Goal: Transaction & Acquisition: Purchase product/service

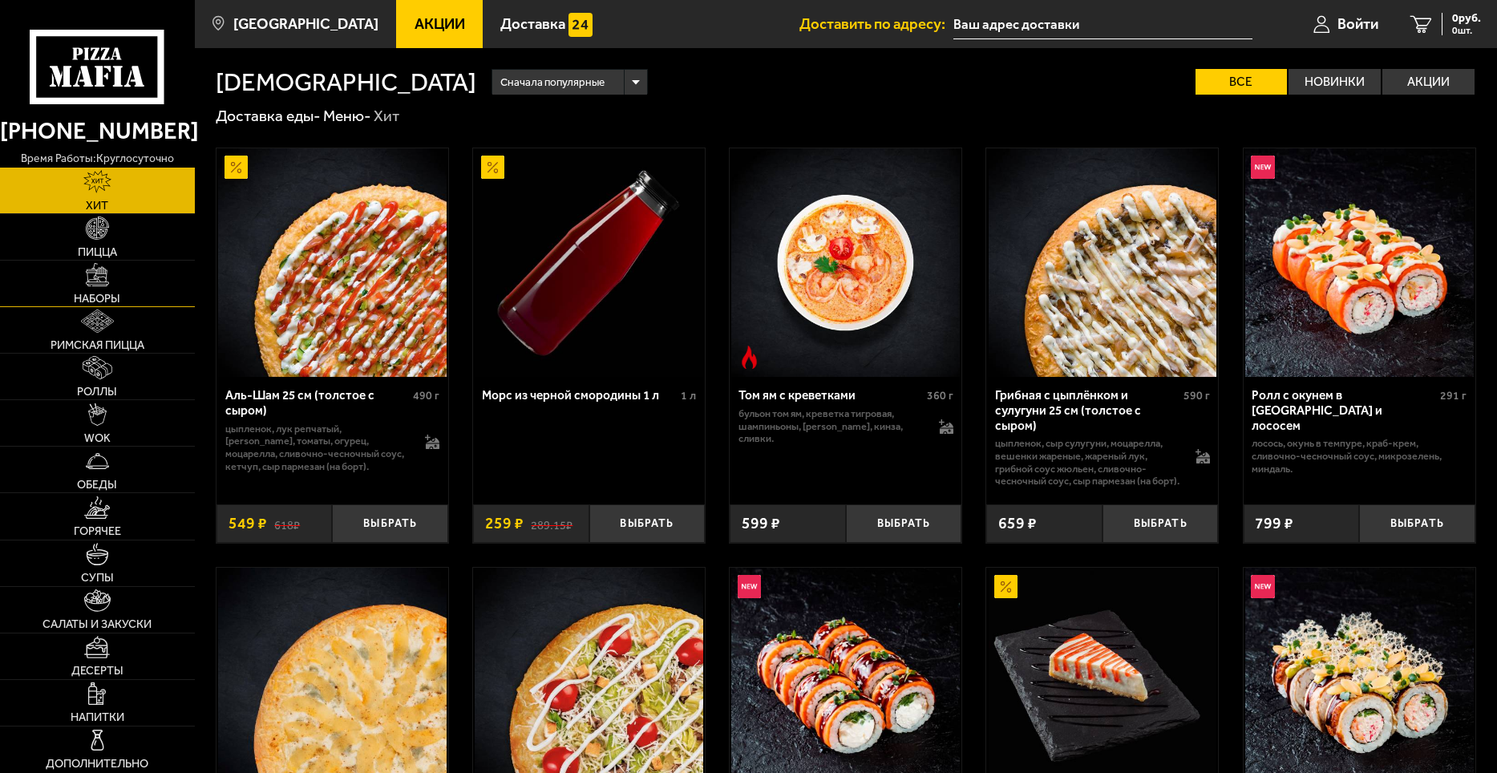
type input "[STREET_ADDRESS][PERSON_NAME]"
click at [101, 281] on img at bounding box center [97, 274] width 23 height 23
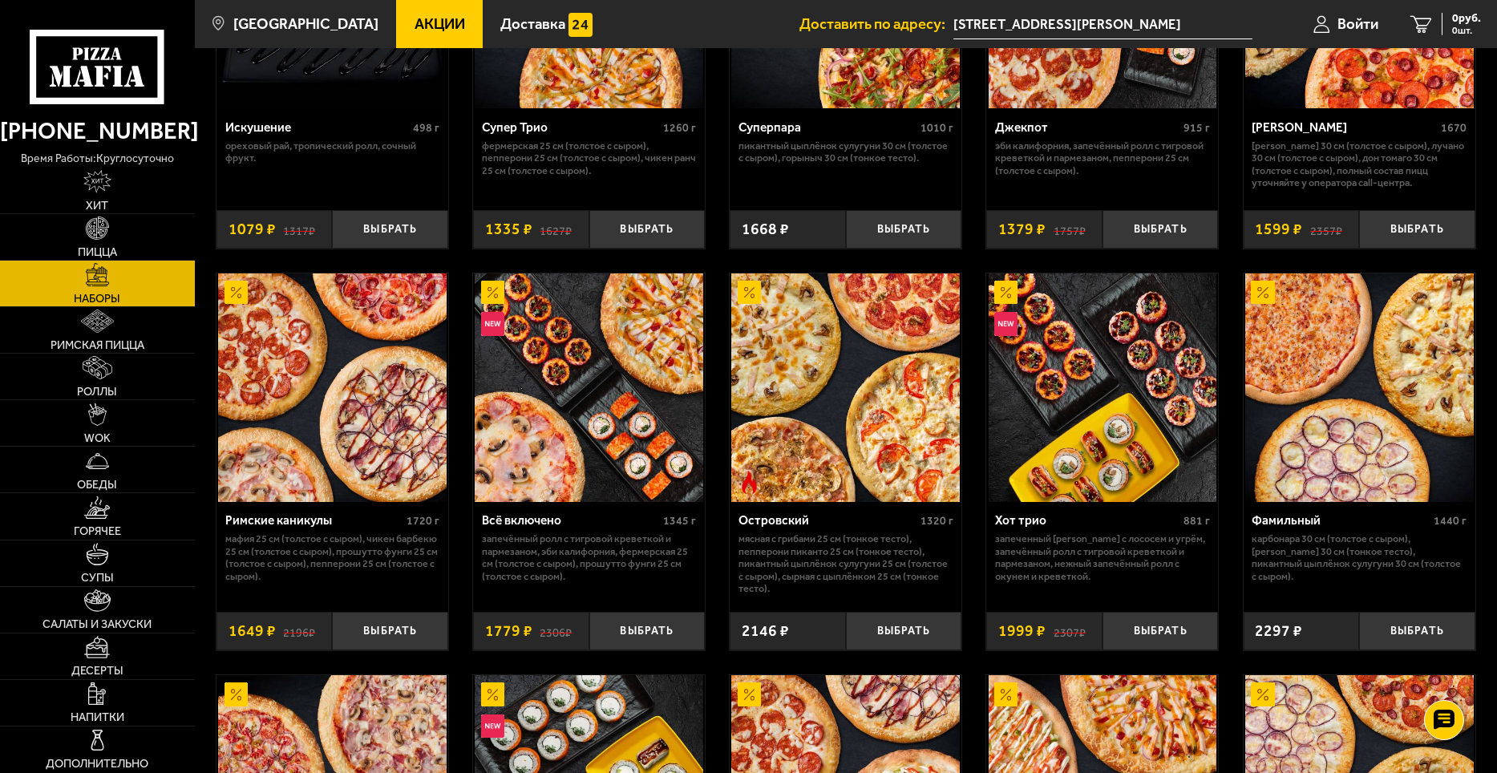
scroll to position [1043, 0]
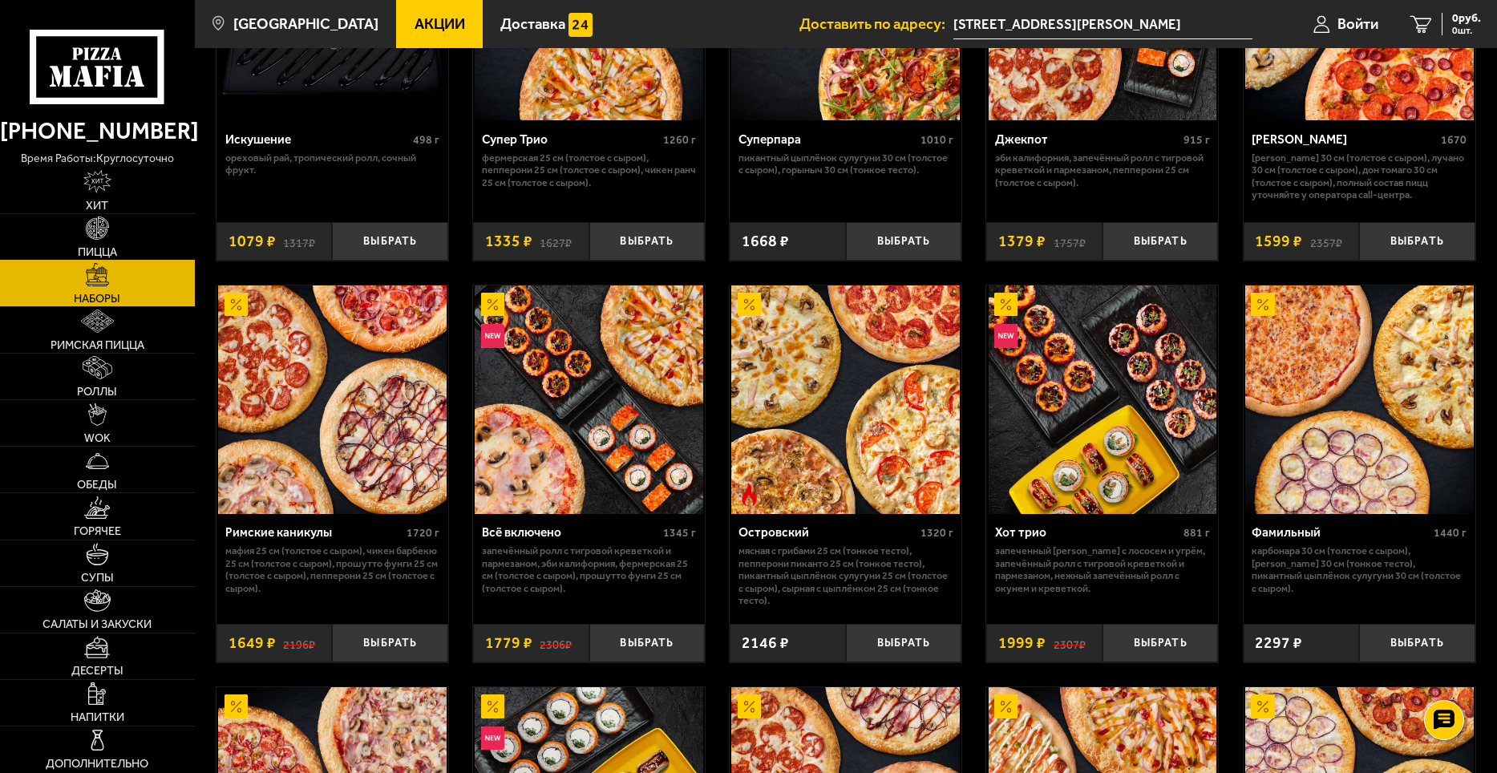
click at [87, 229] on img at bounding box center [97, 228] width 23 height 23
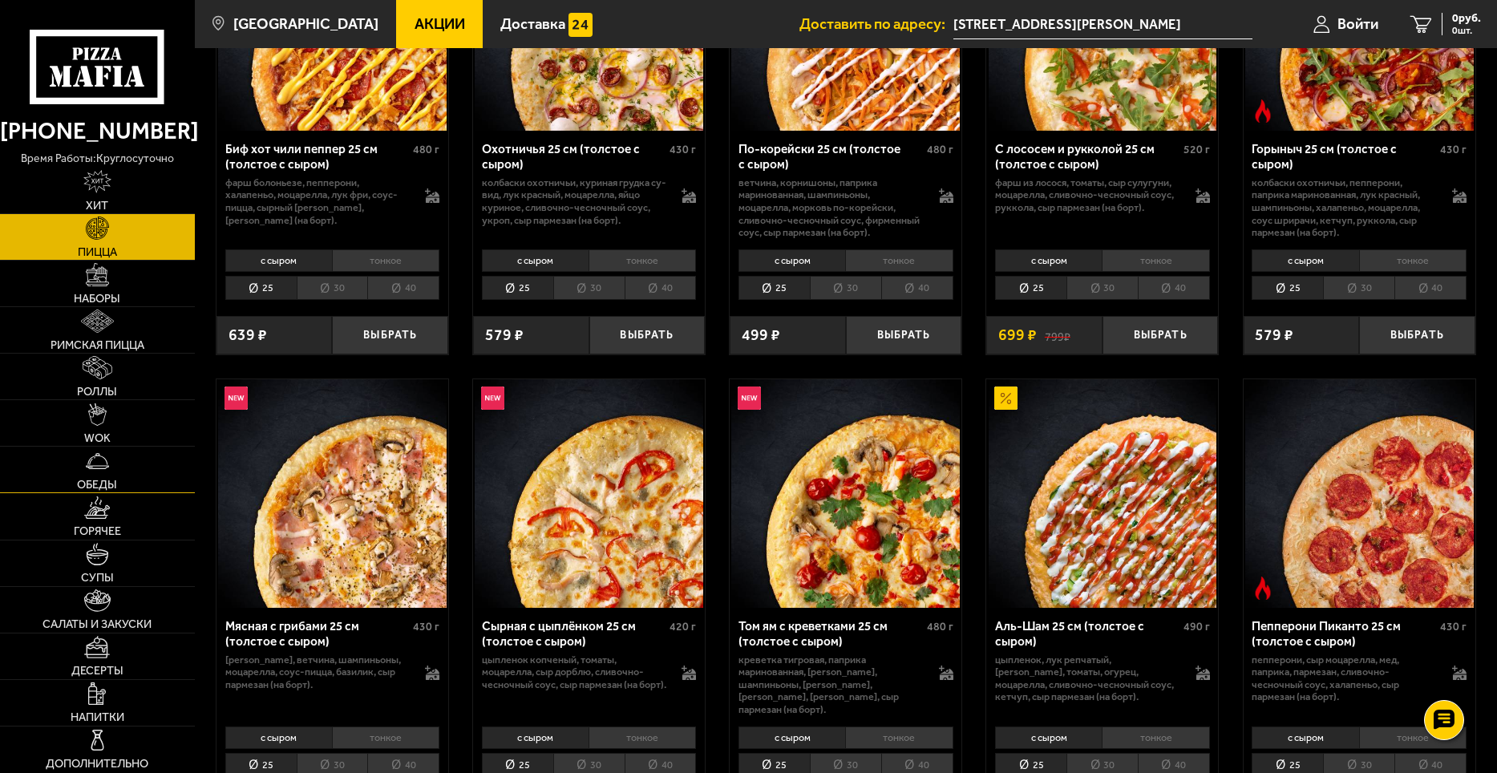
scroll to position [321, 0]
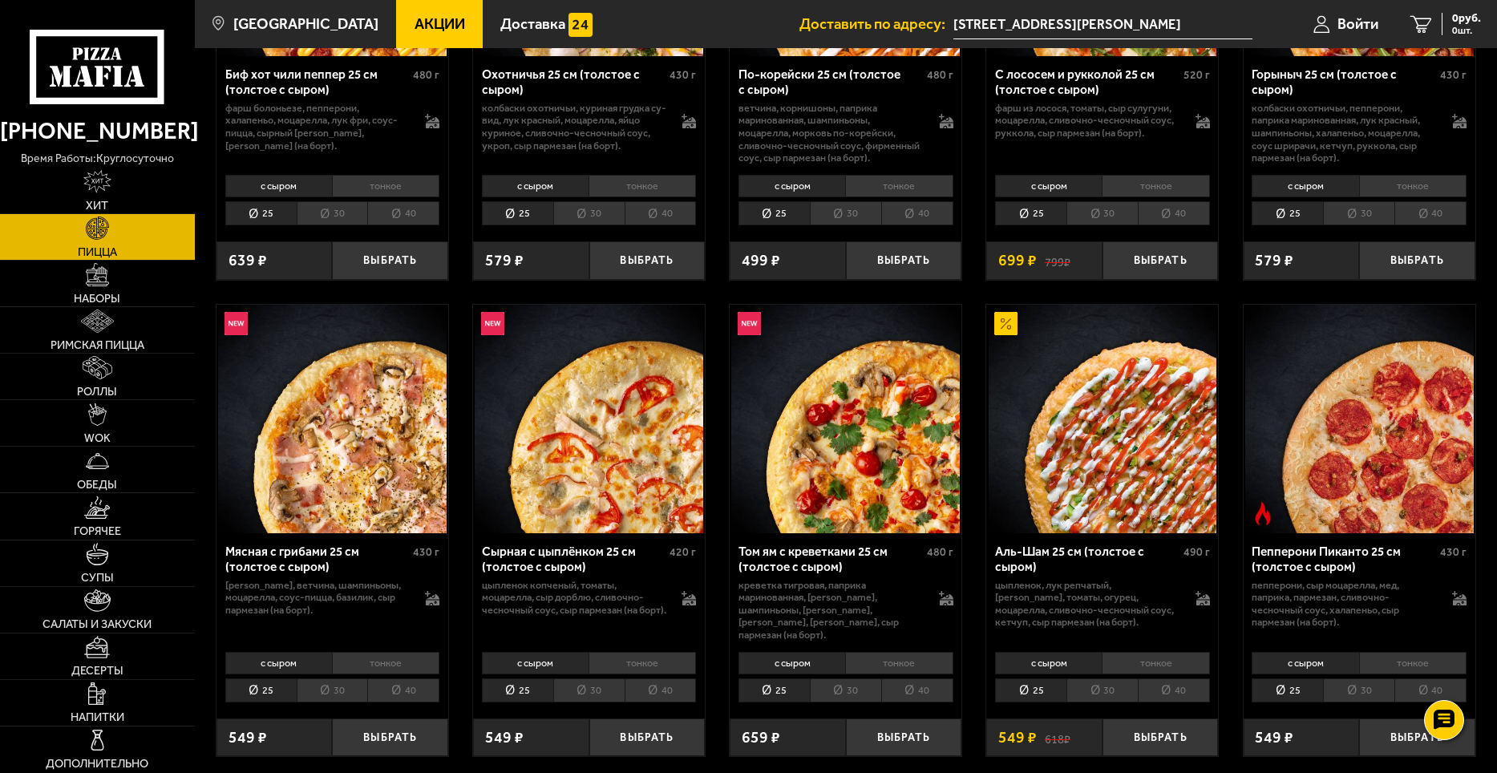
click at [655, 683] on li "40" at bounding box center [661, 690] width 72 height 25
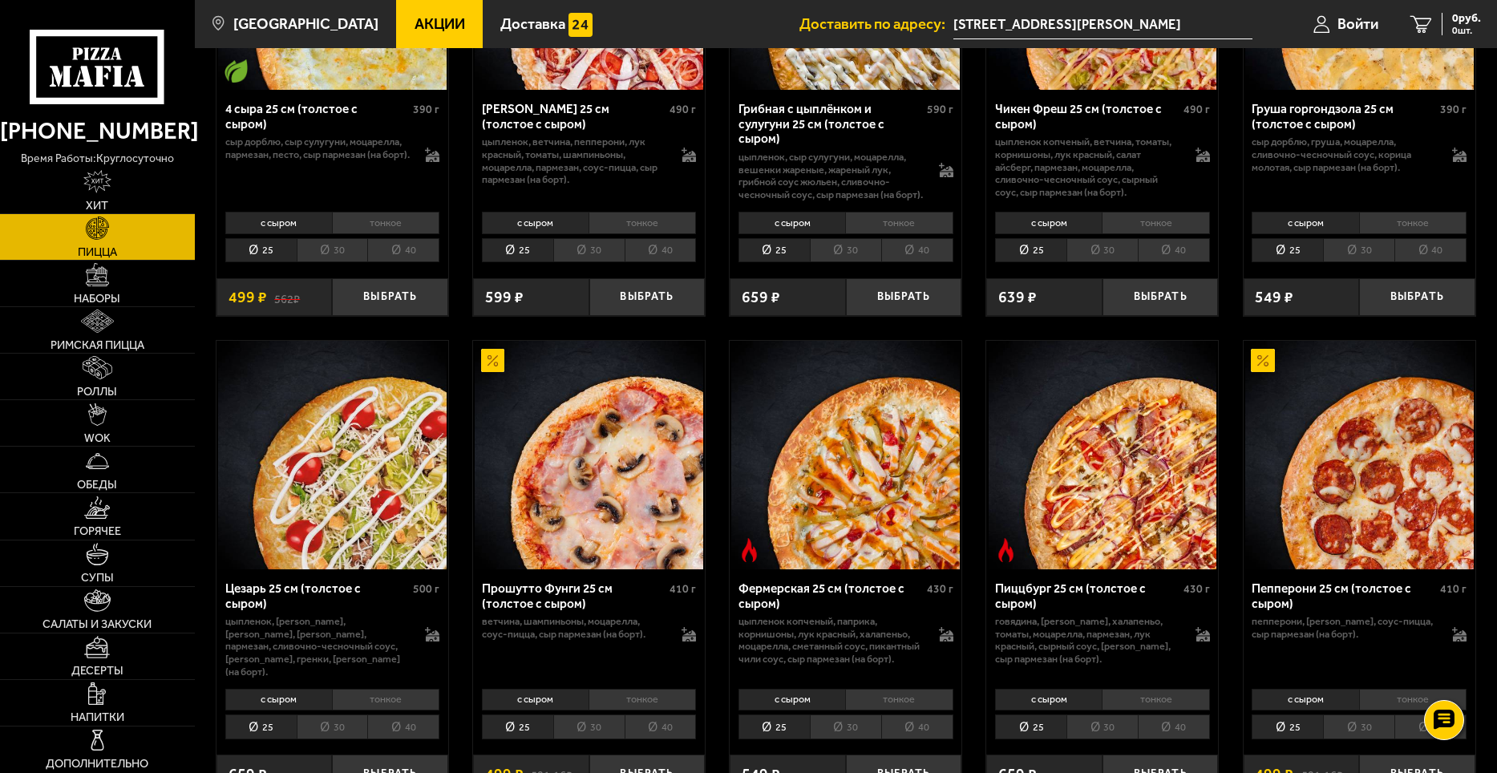
scroll to position [1283, 0]
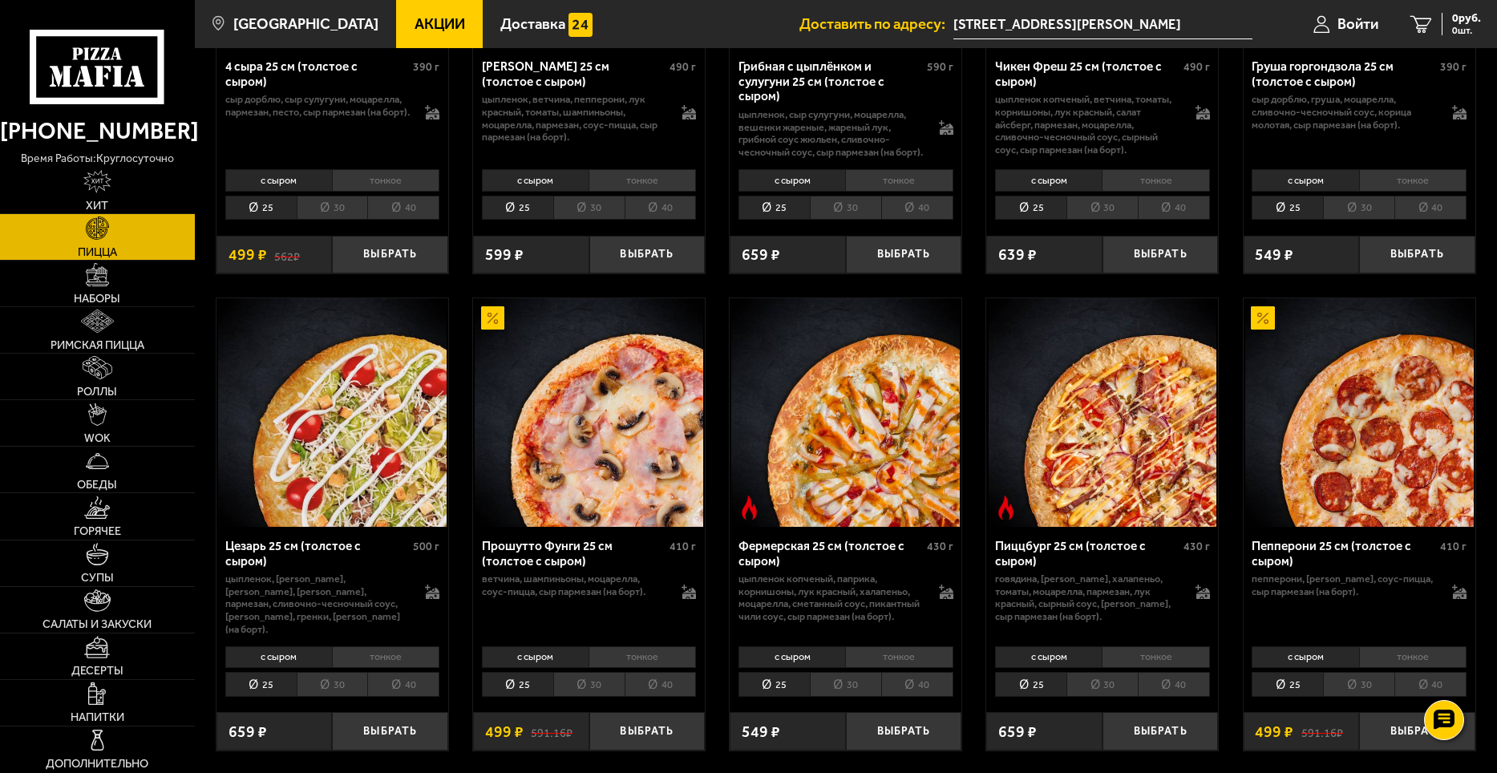
click at [1170, 689] on li "40" at bounding box center [1174, 684] width 72 height 25
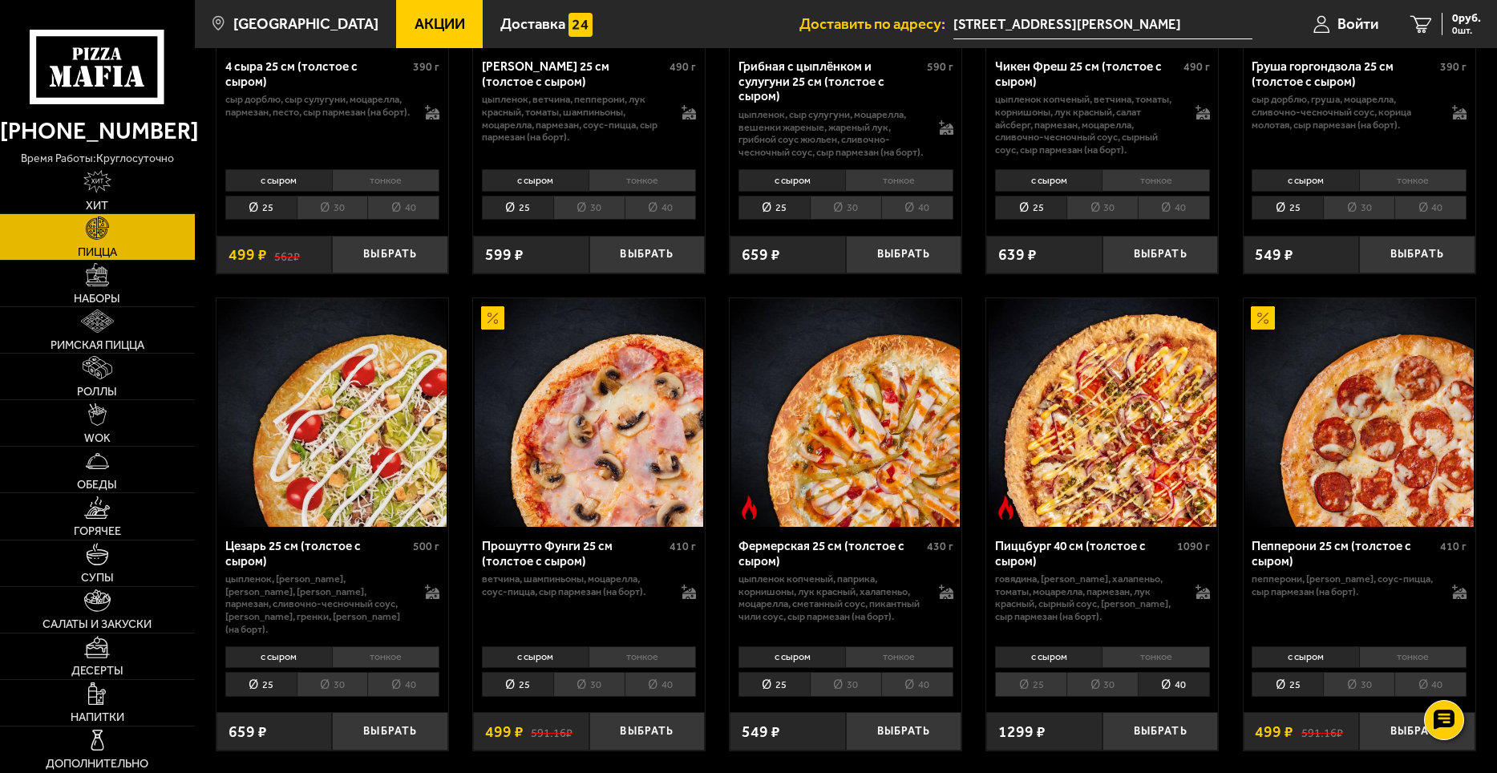
click at [1026, 690] on li "25" at bounding box center [1030, 684] width 71 height 25
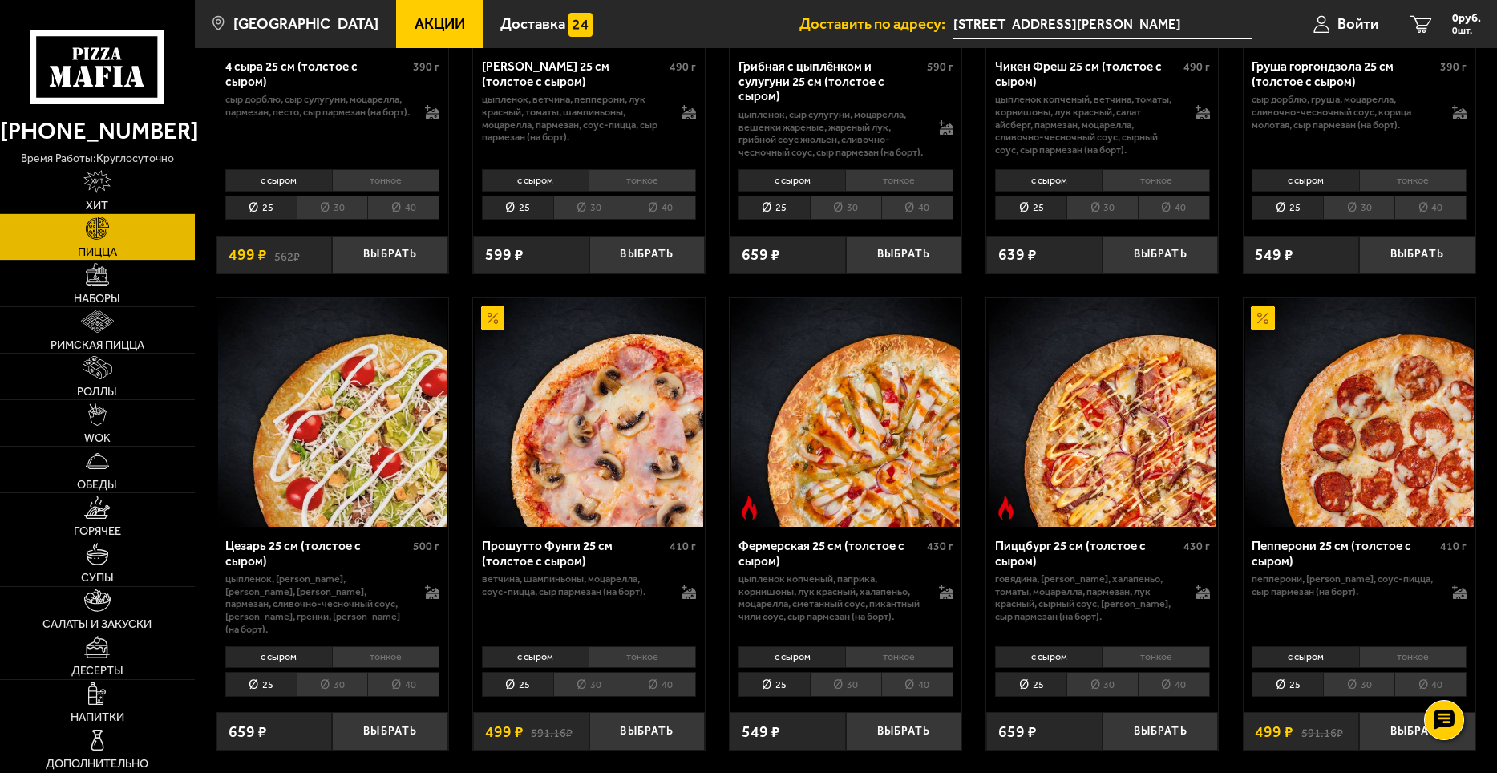
click at [1169, 689] on li "40" at bounding box center [1174, 684] width 72 height 25
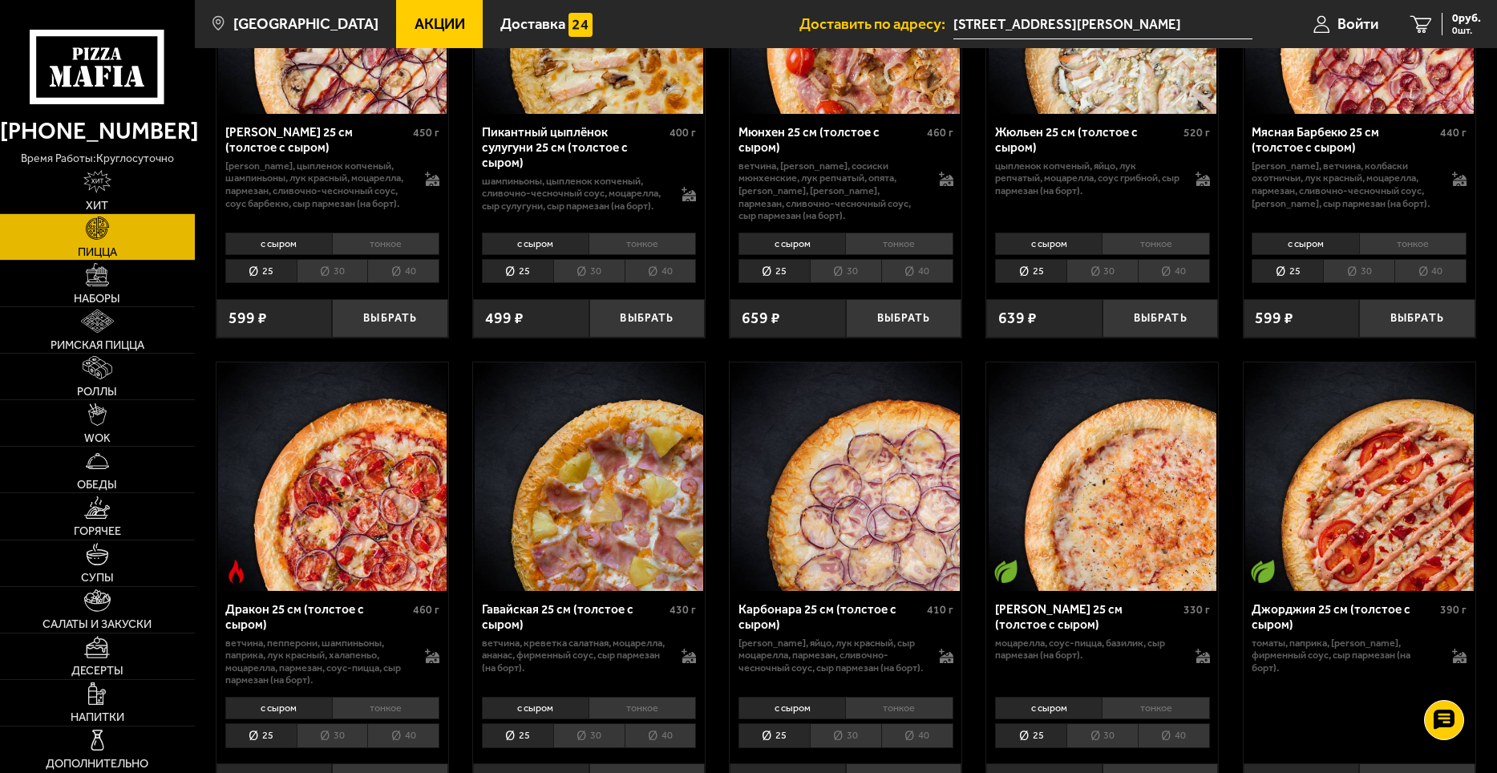
scroll to position [2727, 0]
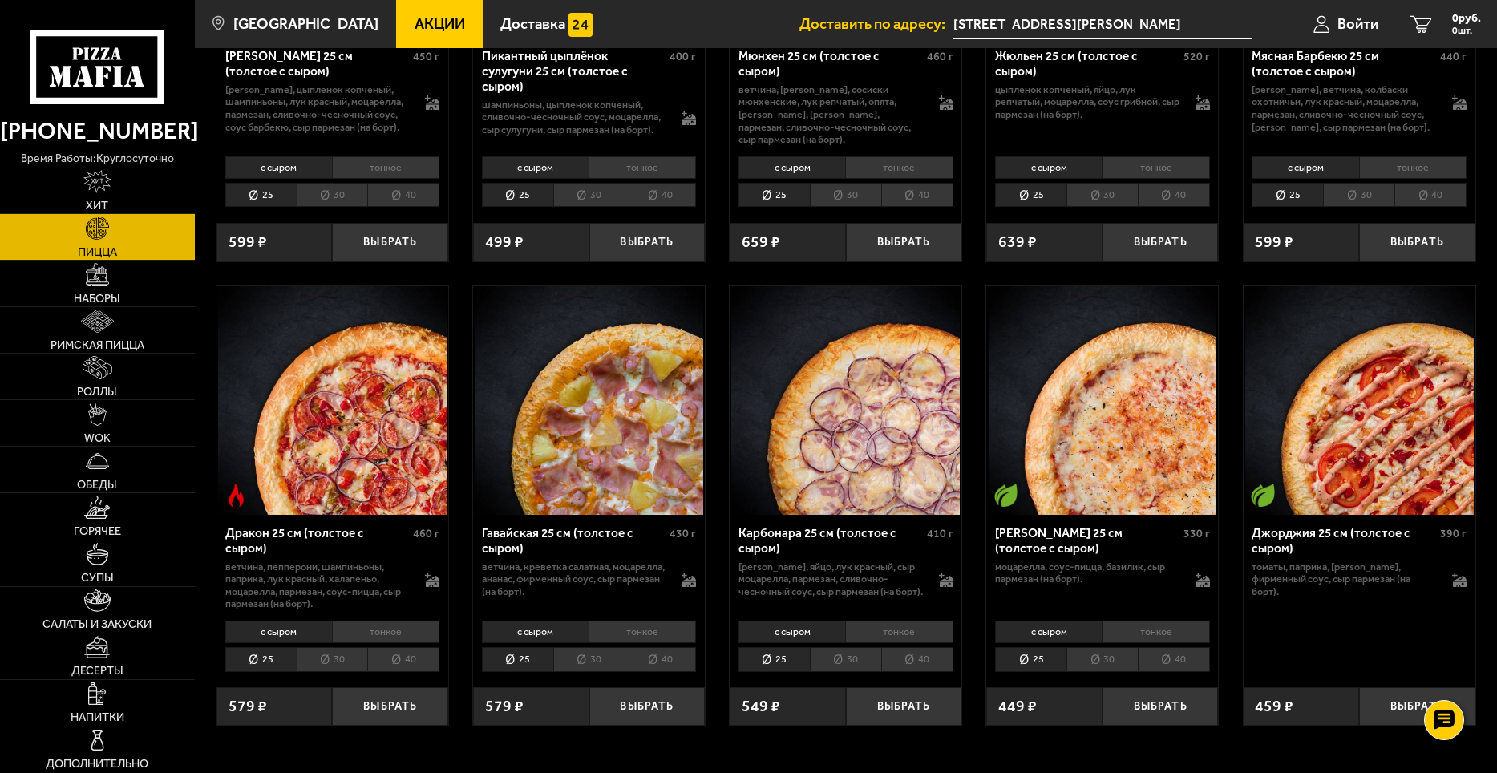
click at [401, 671] on li "40" at bounding box center [403, 659] width 72 height 25
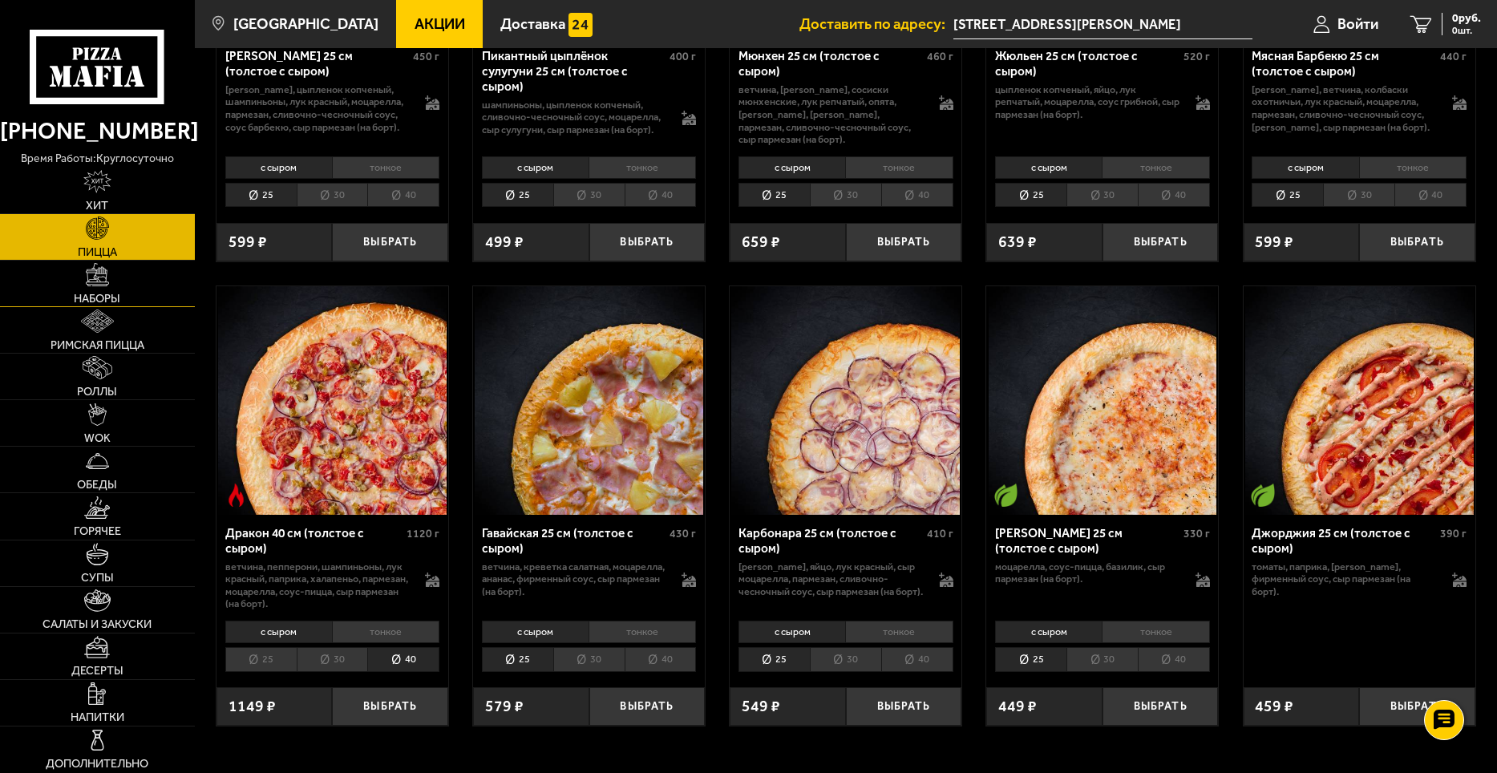
click at [94, 277] on img at bounding box center [97, 274] width 23 height 23
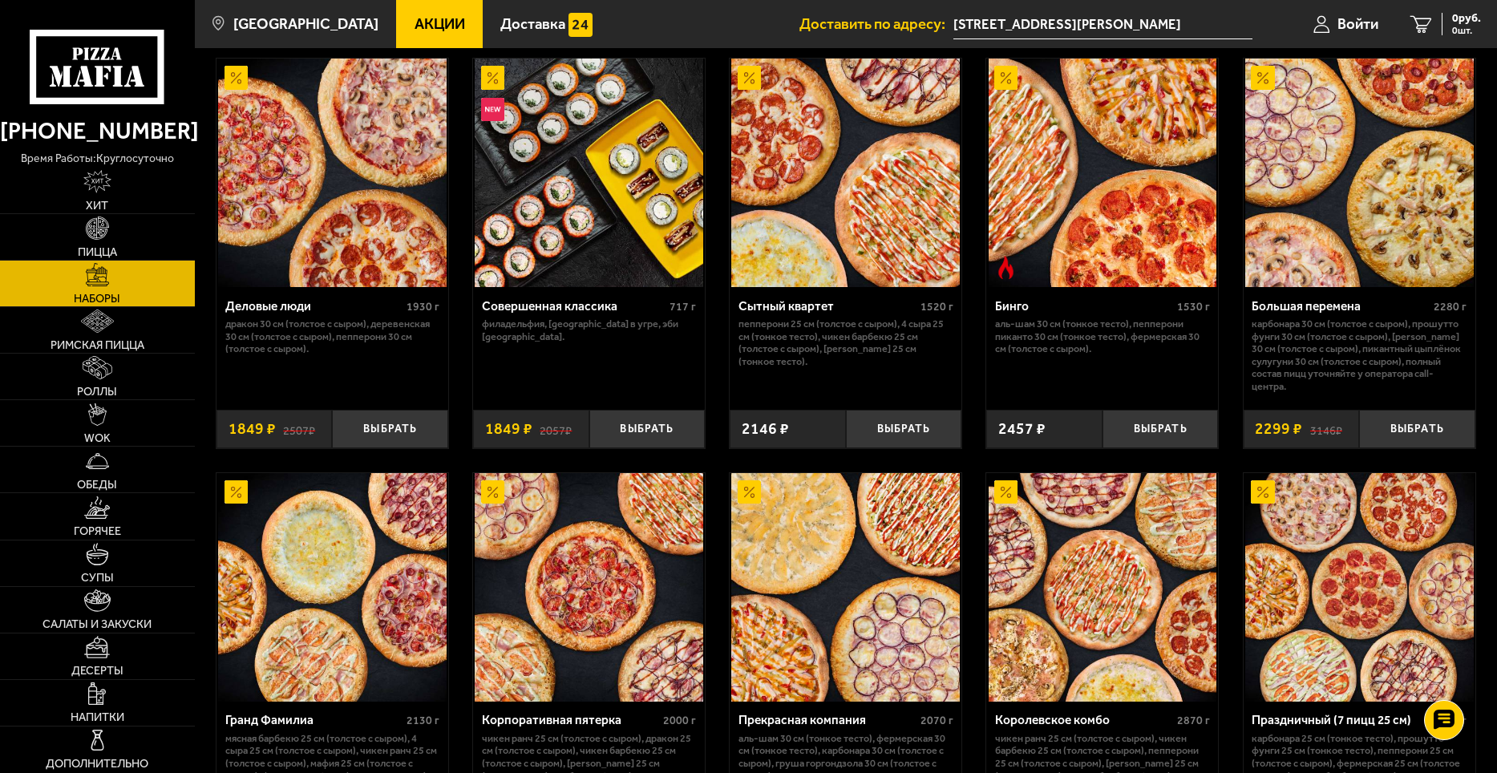
scroll to position [1524, 0]
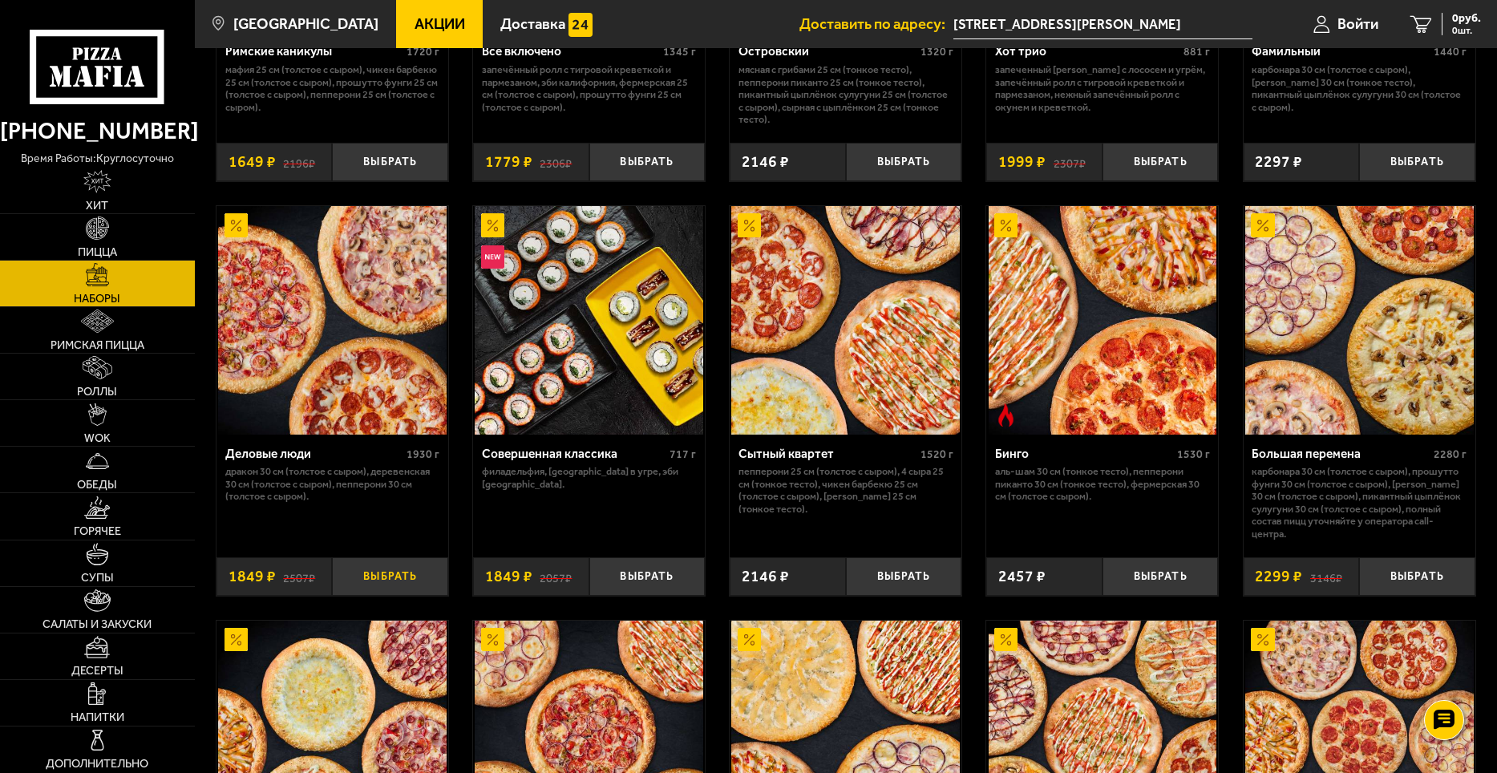
click at [387, 577] on button "Выбрать" at bounding box center [390, 576] width 116 height 38
click at [1444, 19] on span "1849 руб." at bounding box center [1457, 18] width 48 height 11
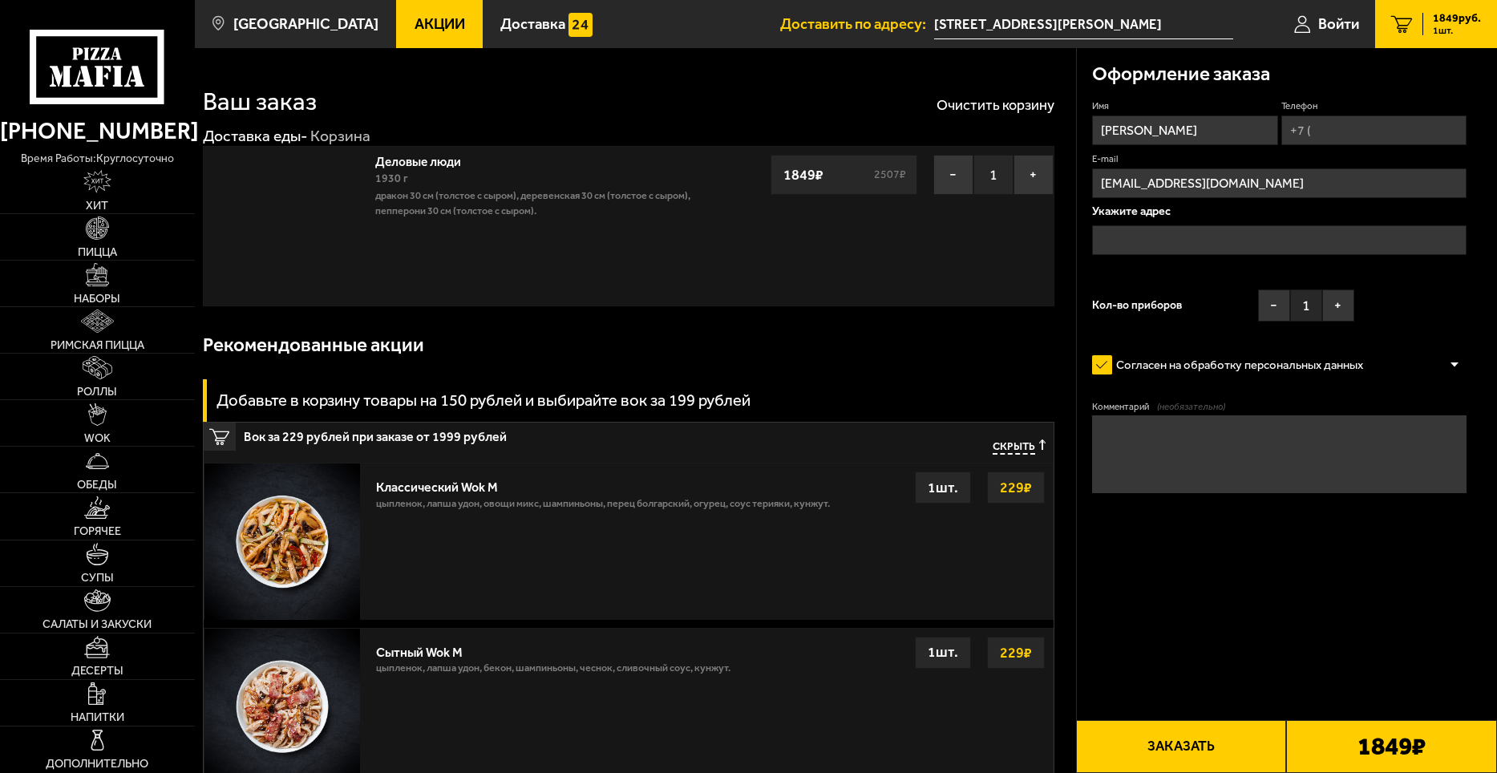
type input "[STREET_ADDRESS][PERSON_NAME]"
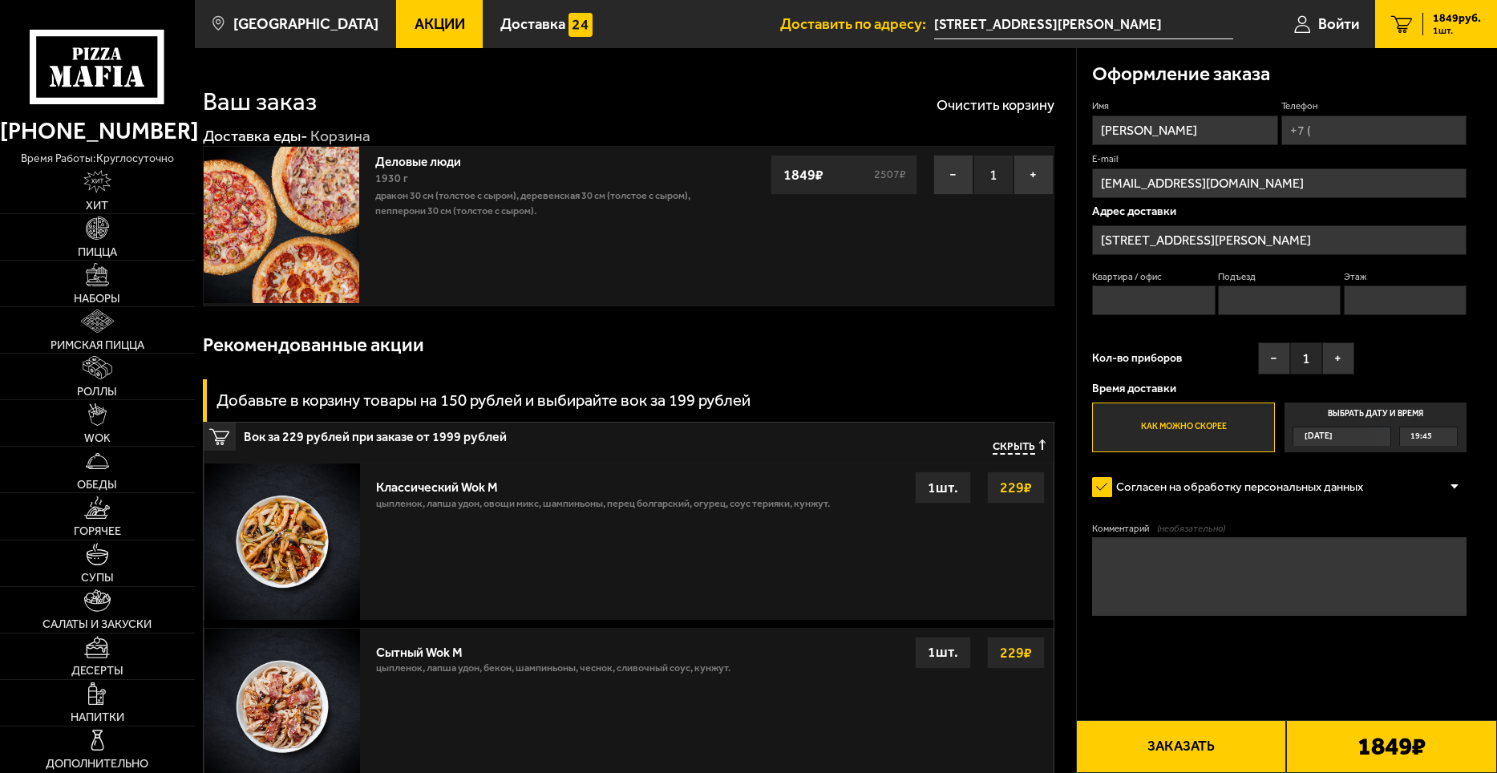
click at [1346, 123] on input "Телефон" at bounding box center [1374, 130] width 185 height 30
click at [1346, 125] on input "Телефон" at bounding box center [1374, 130] width 185 height 30
type input "[PHONE_NUMBER]"
type input "15"
type input "1"
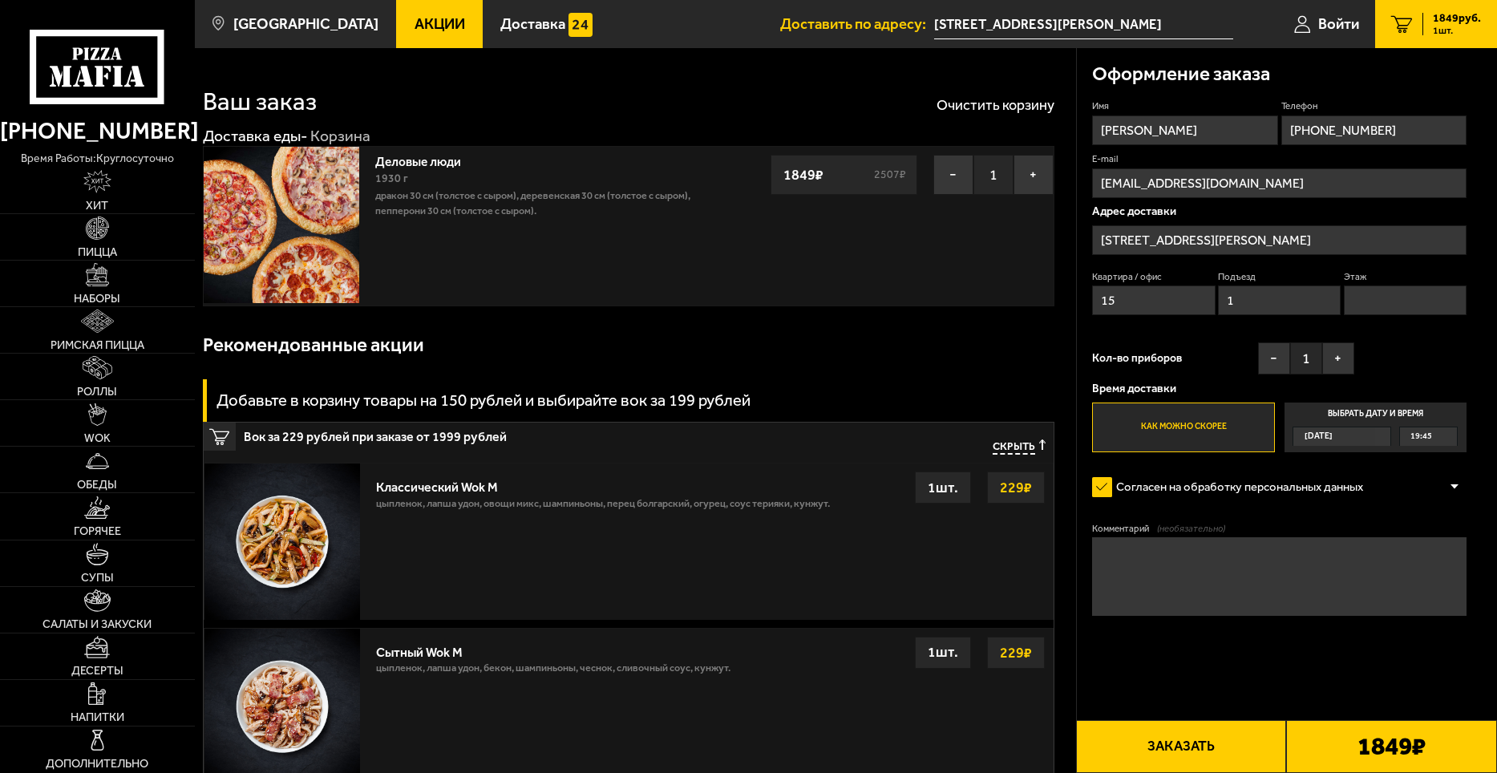
type input "4"
type input "[PHONE_NUMBER]"
click at [1185, 745] on button "Заказать" at bounding box center [1181, 746] width 211 height 53
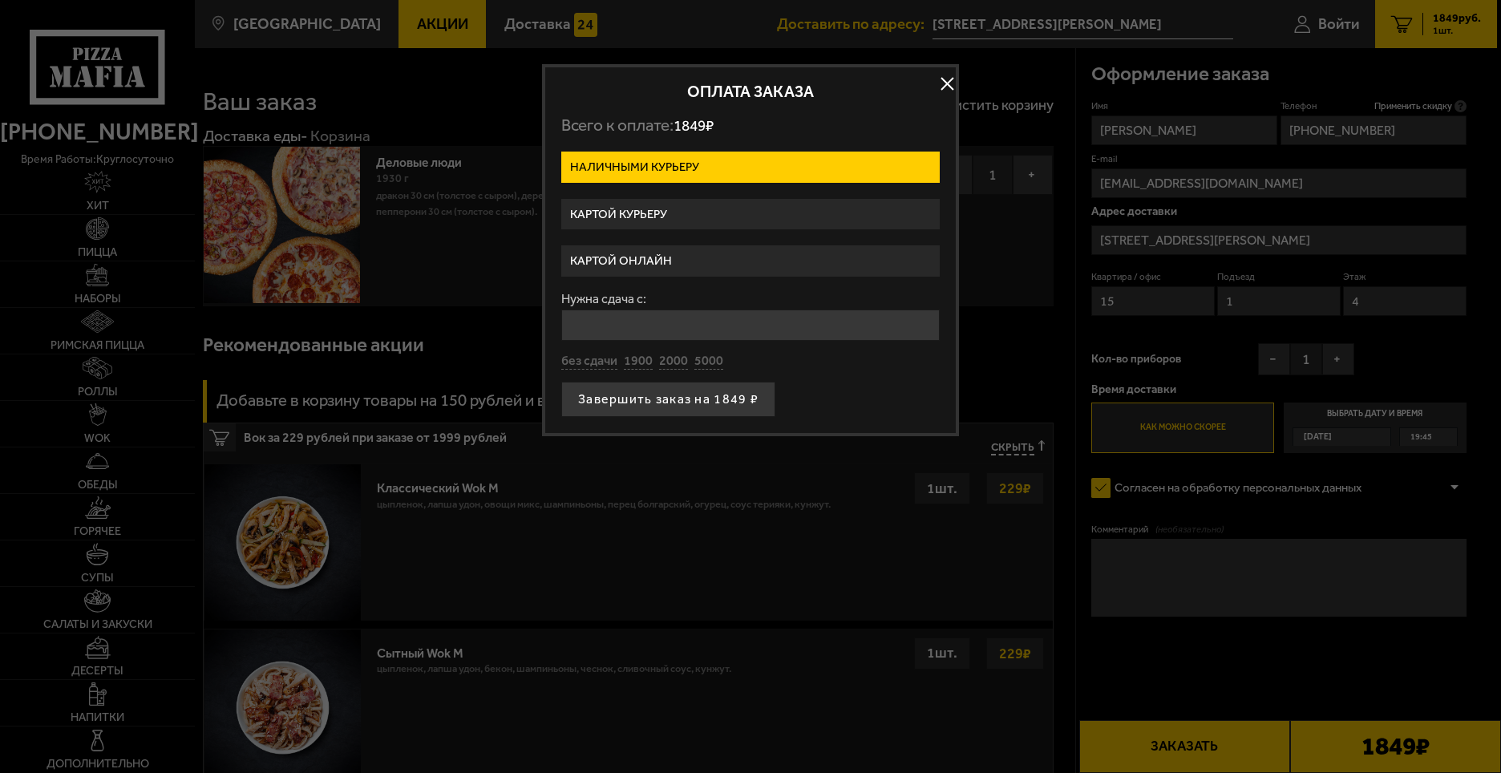
click at [656, 261] on label "Картой онлайн" at bounding box center [750, 260] width 379 height 31
click at [0, 0] on input "Картой онлайн" at bounding box center [0, 0] width 0 height 0
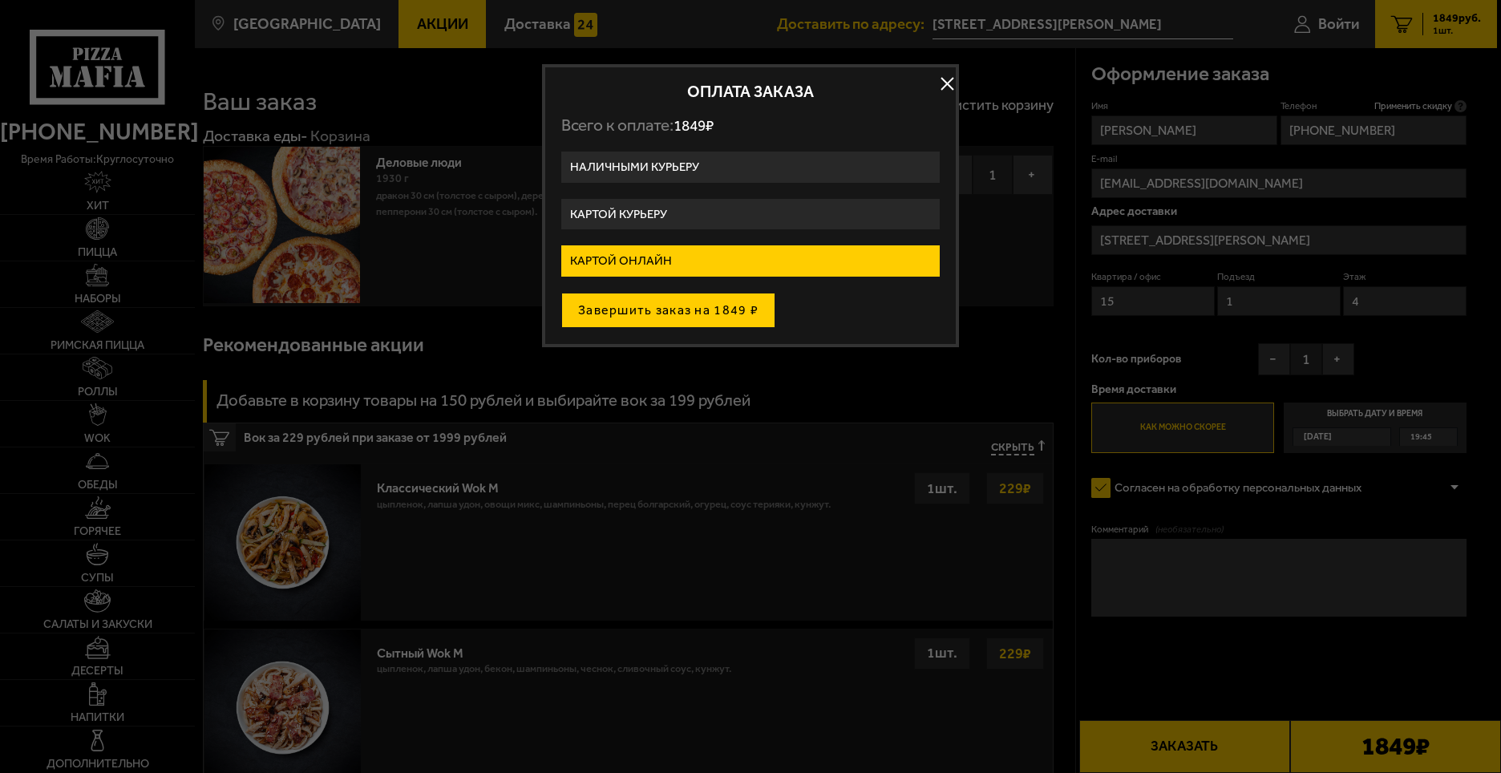
click at [648, 310] on button "Завершить заказ на 1849 ₽" at bounding box center [668, 310] width 214 height 35
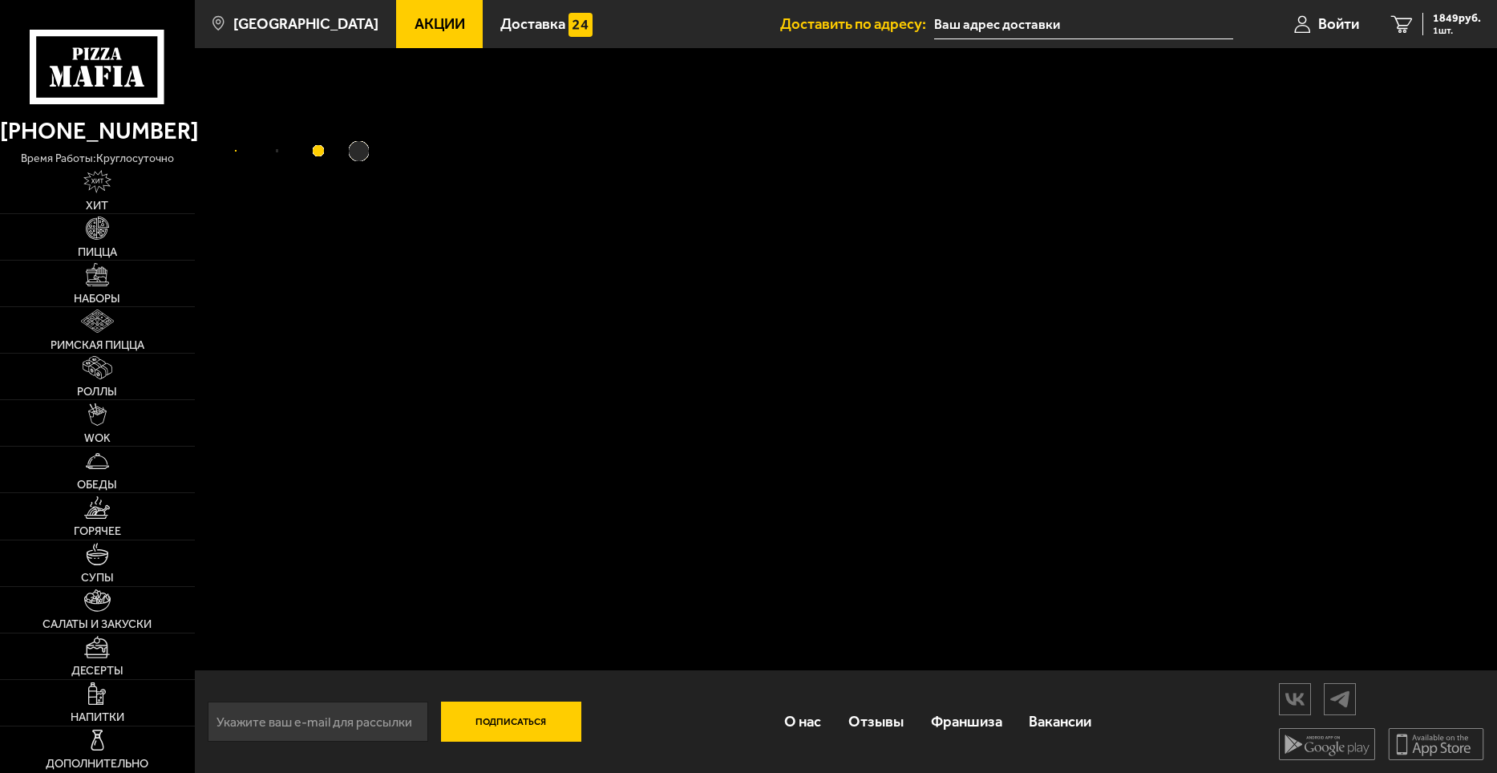
type input "[STREET_ADDRESS][PERSON_NAME]"
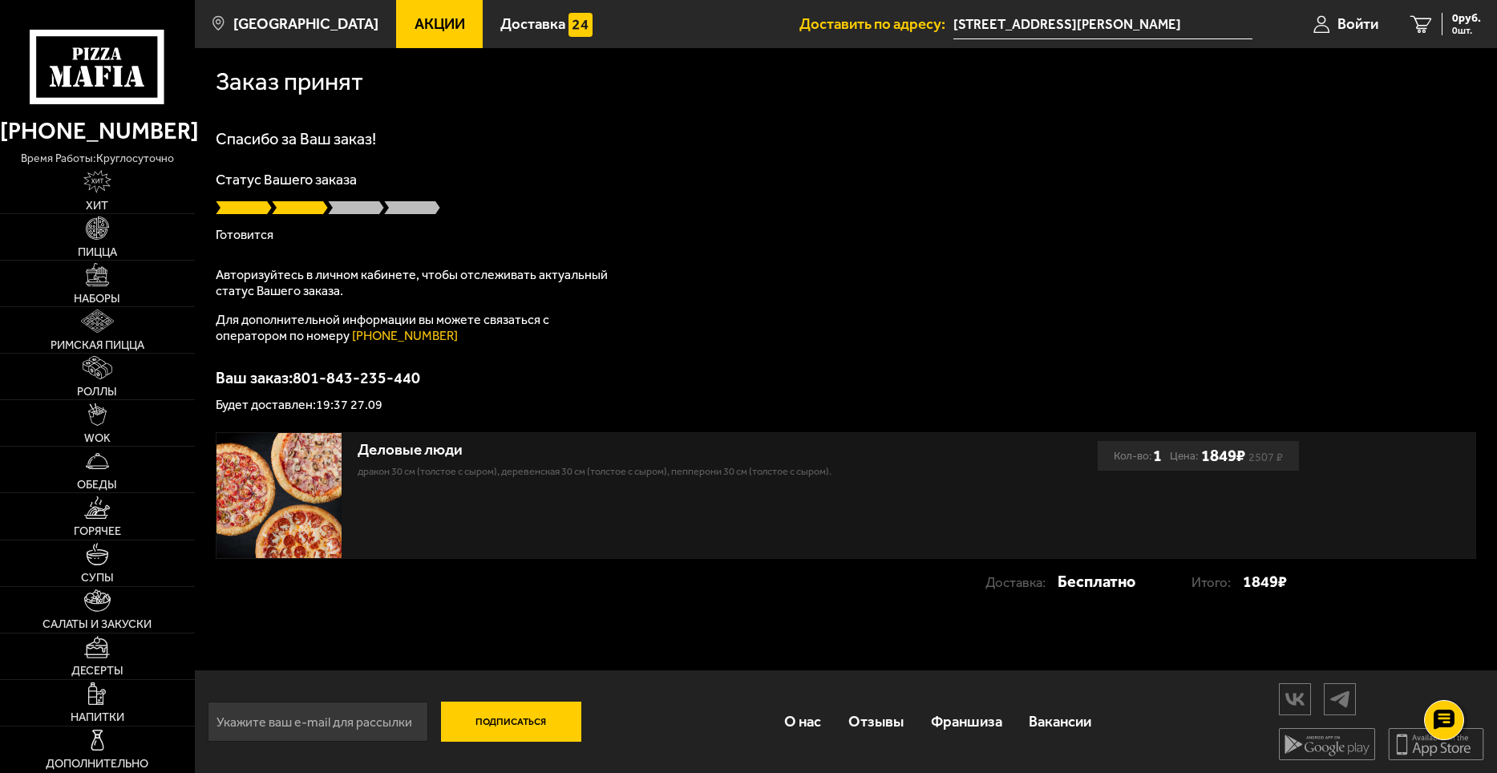
scroll to position [1, 0]
click at [500, 28] on span "Доставка" at bounding box center [532, 24] width 65 height 15
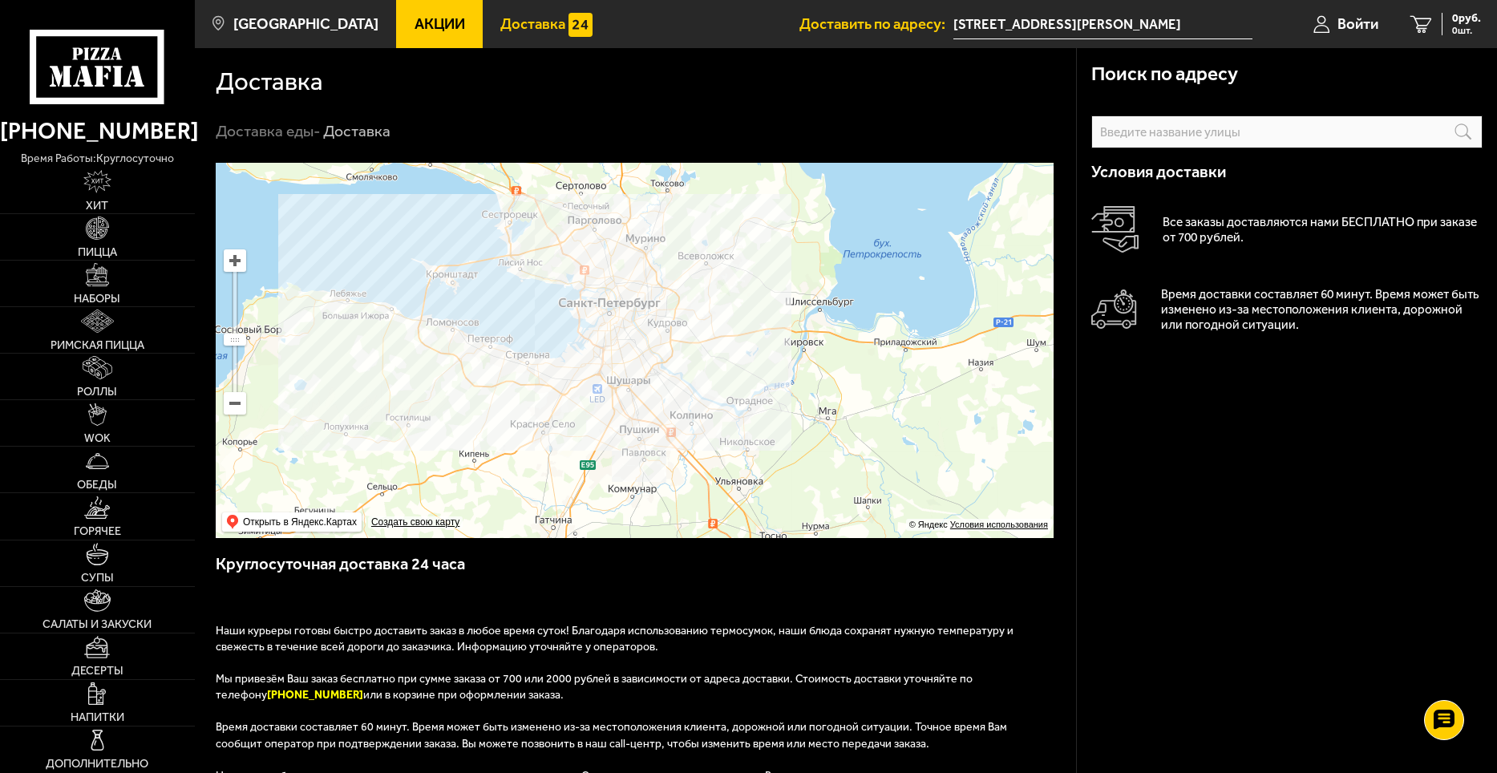
click at [415, 18] on span "Акции" at bounding box center [440, 24] width 51 height 15
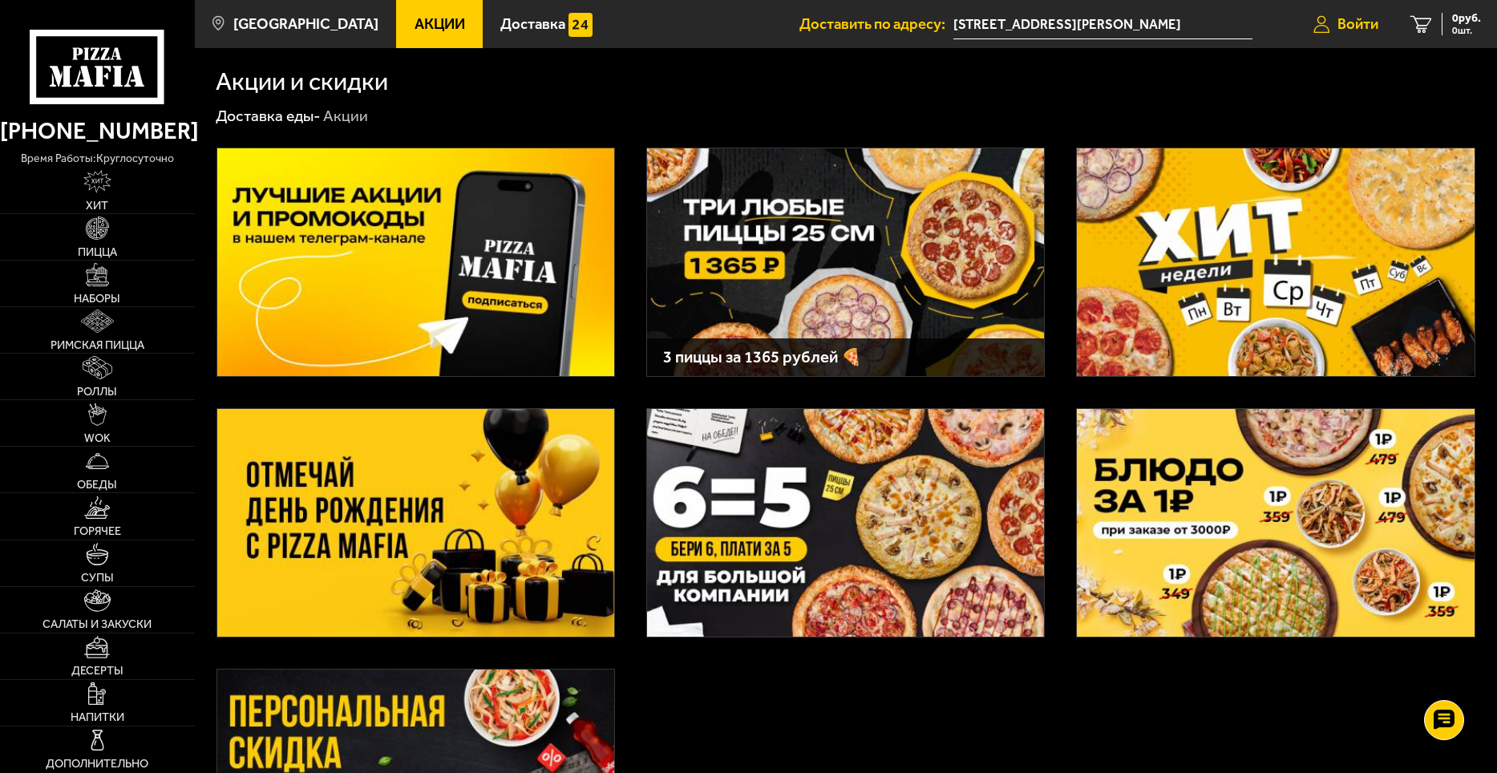
click at [1361, 25] on span "Войти" at bounding box center [1358, 24] width 41 height 15
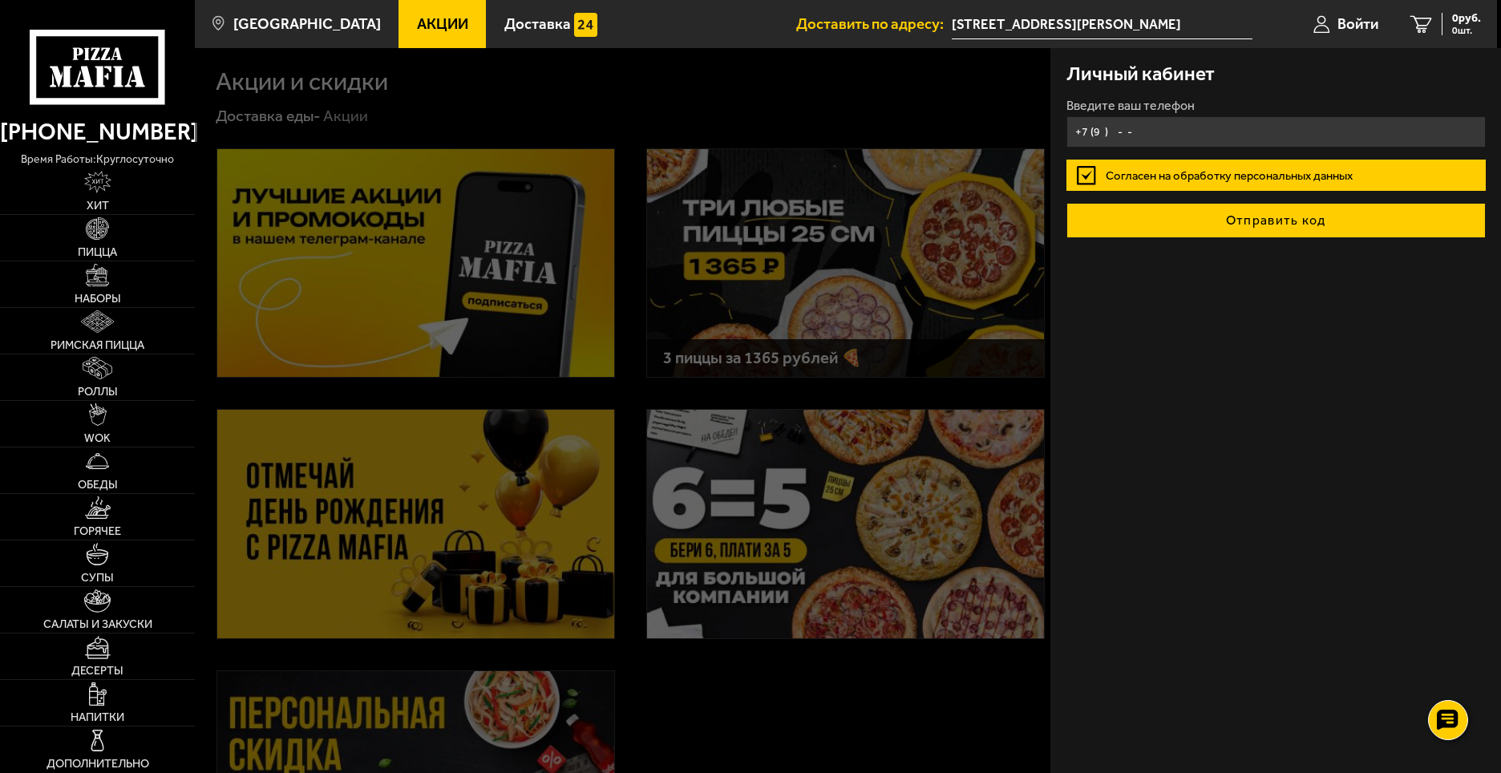
type input "+7 ( ) - -"
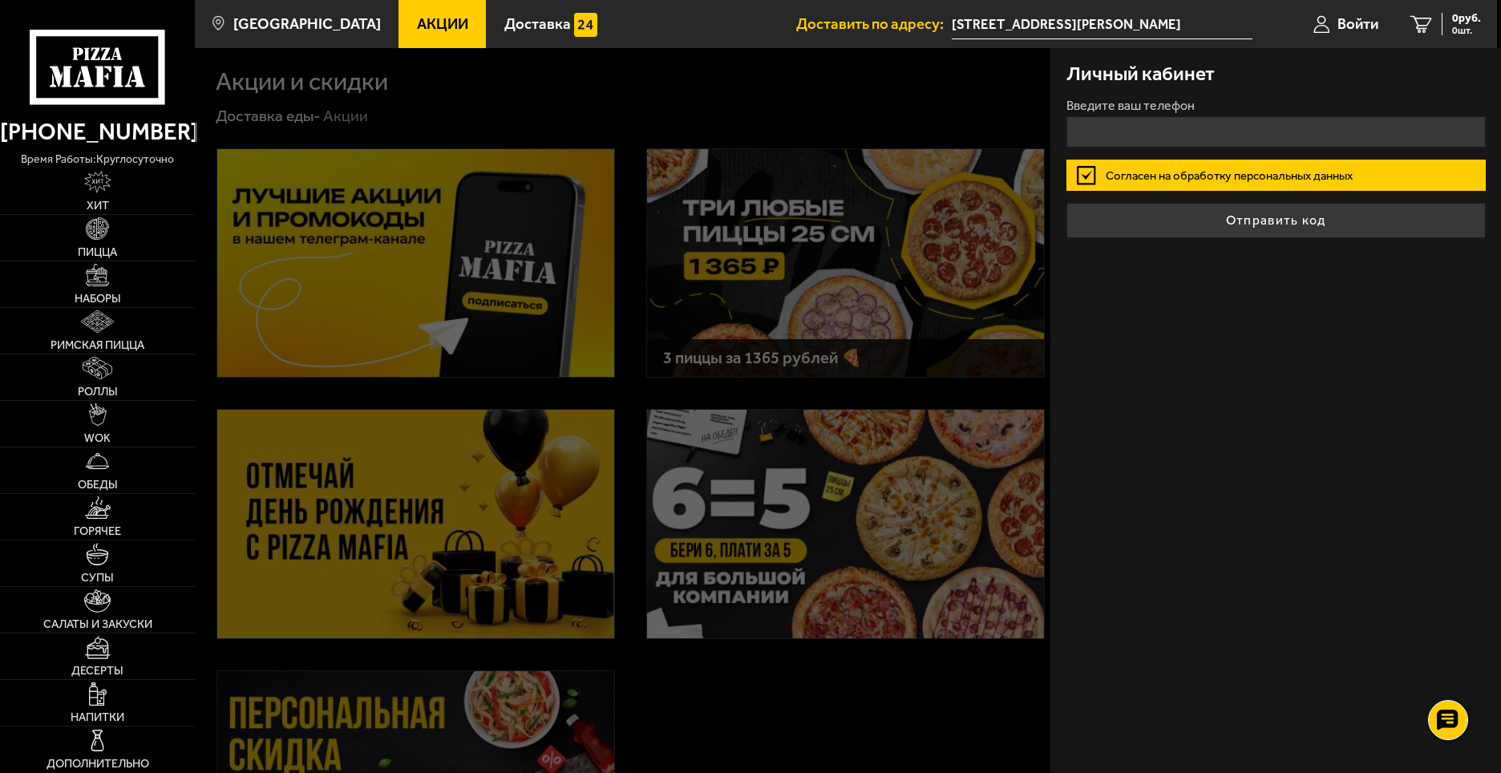
click at [984, 21] on input "[STREET_ADDRESS][PERSON_NAME]" at bounding box center [1102, 25] width 300 height 30
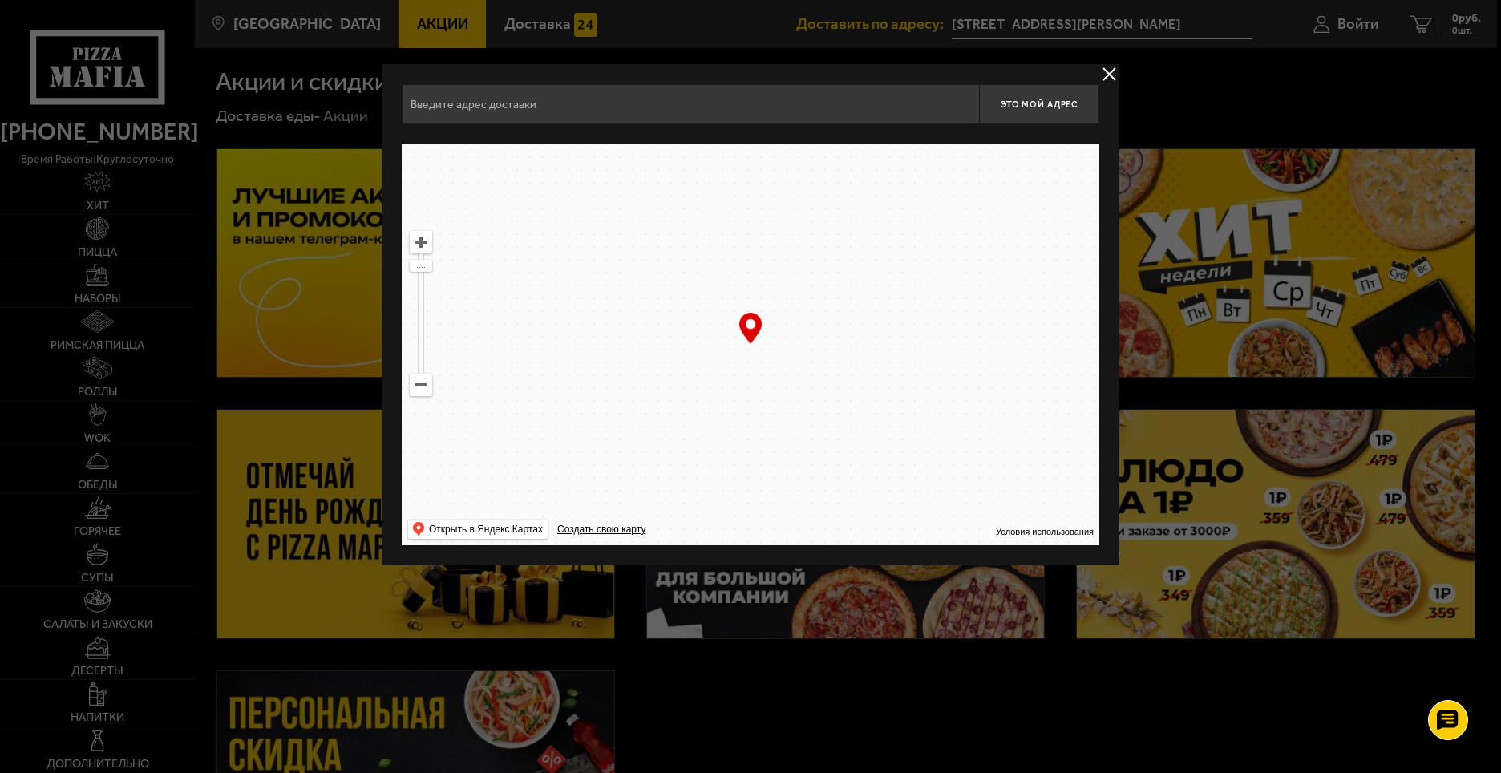
type input "[STREET_ADDRESS][PERSON_NAME]"
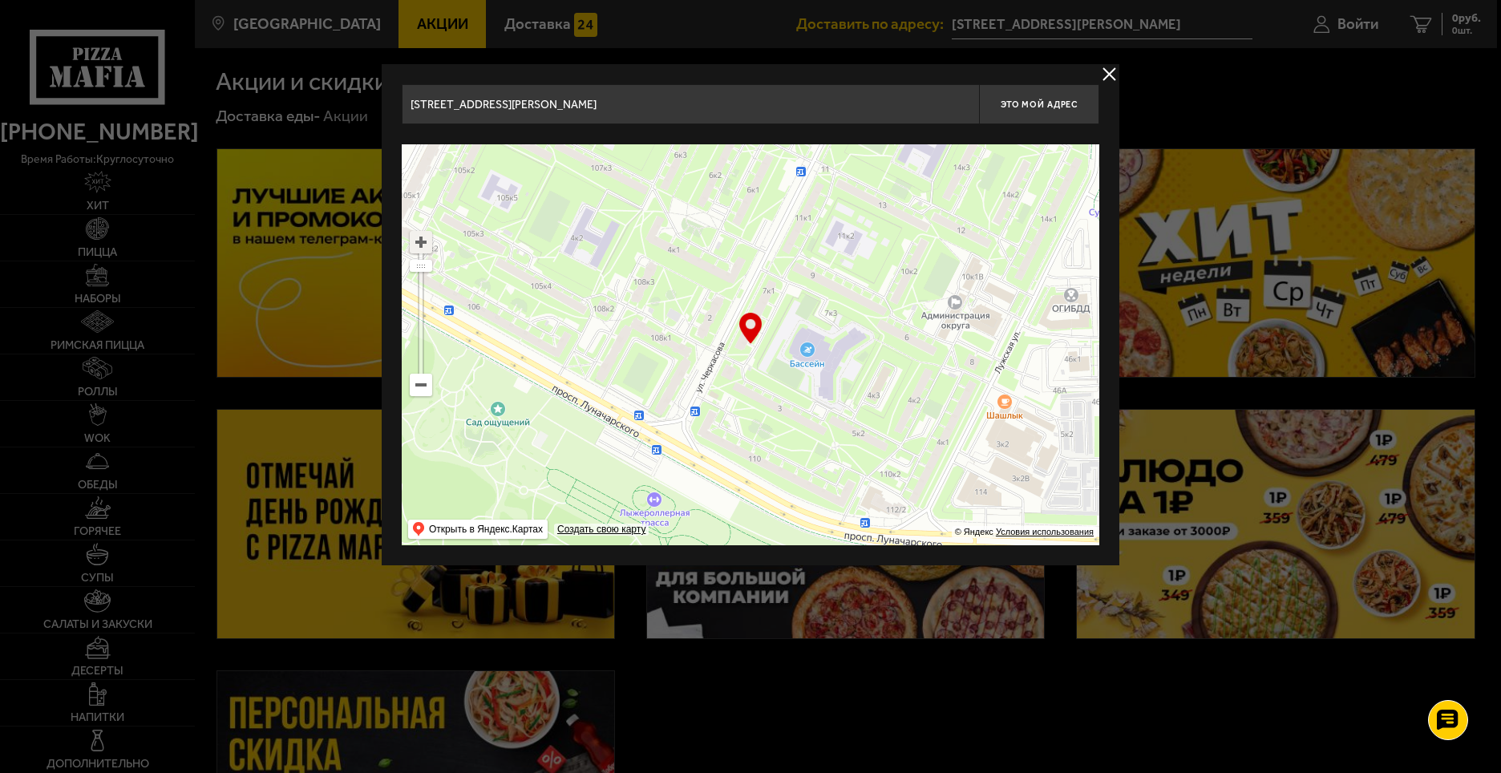
click at [425, 234] on ymaps at bounding box center [421, 242] width 21 height 21
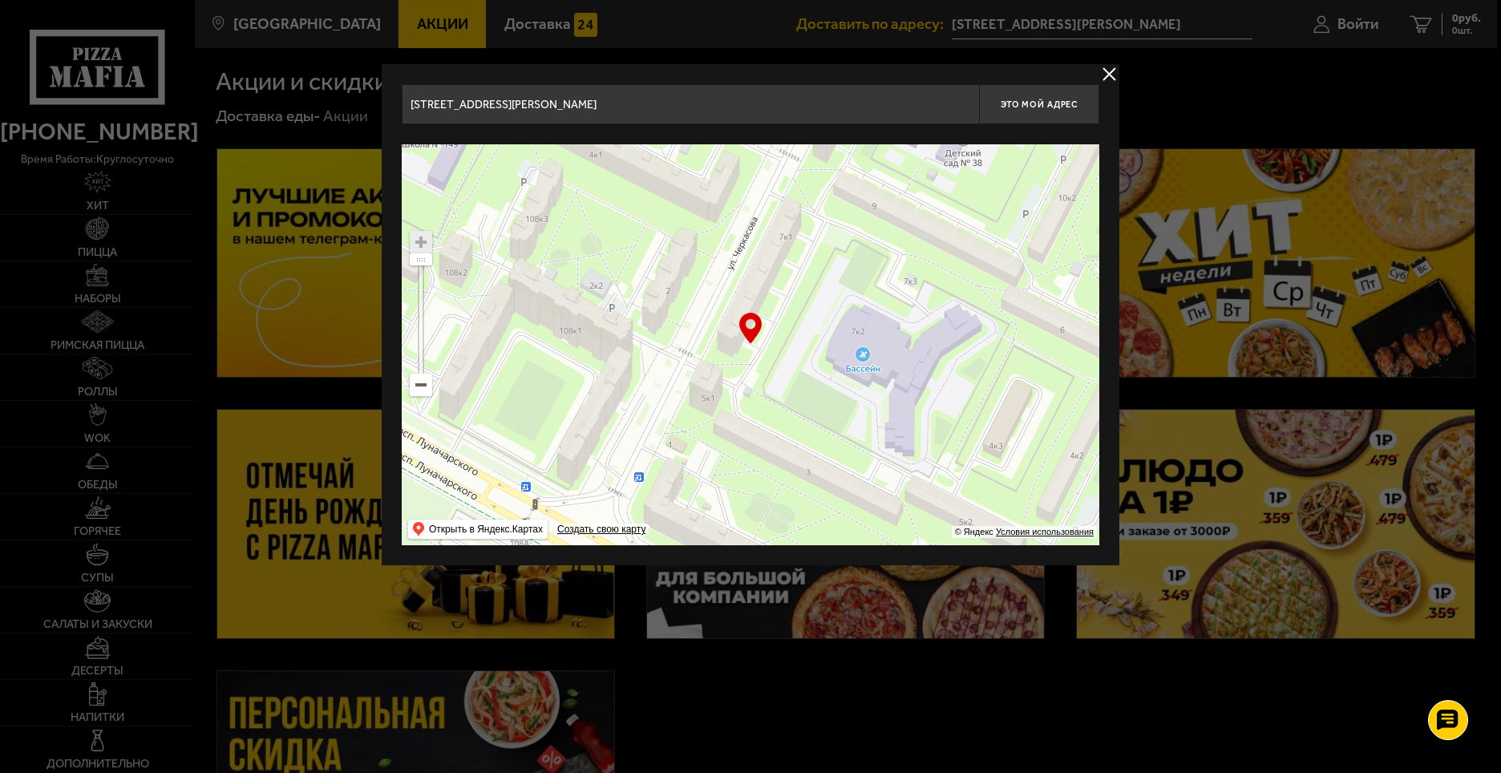
click at [1109, 69] on button "delivery type" at bounding box center [1109, 74] width 20 height 20
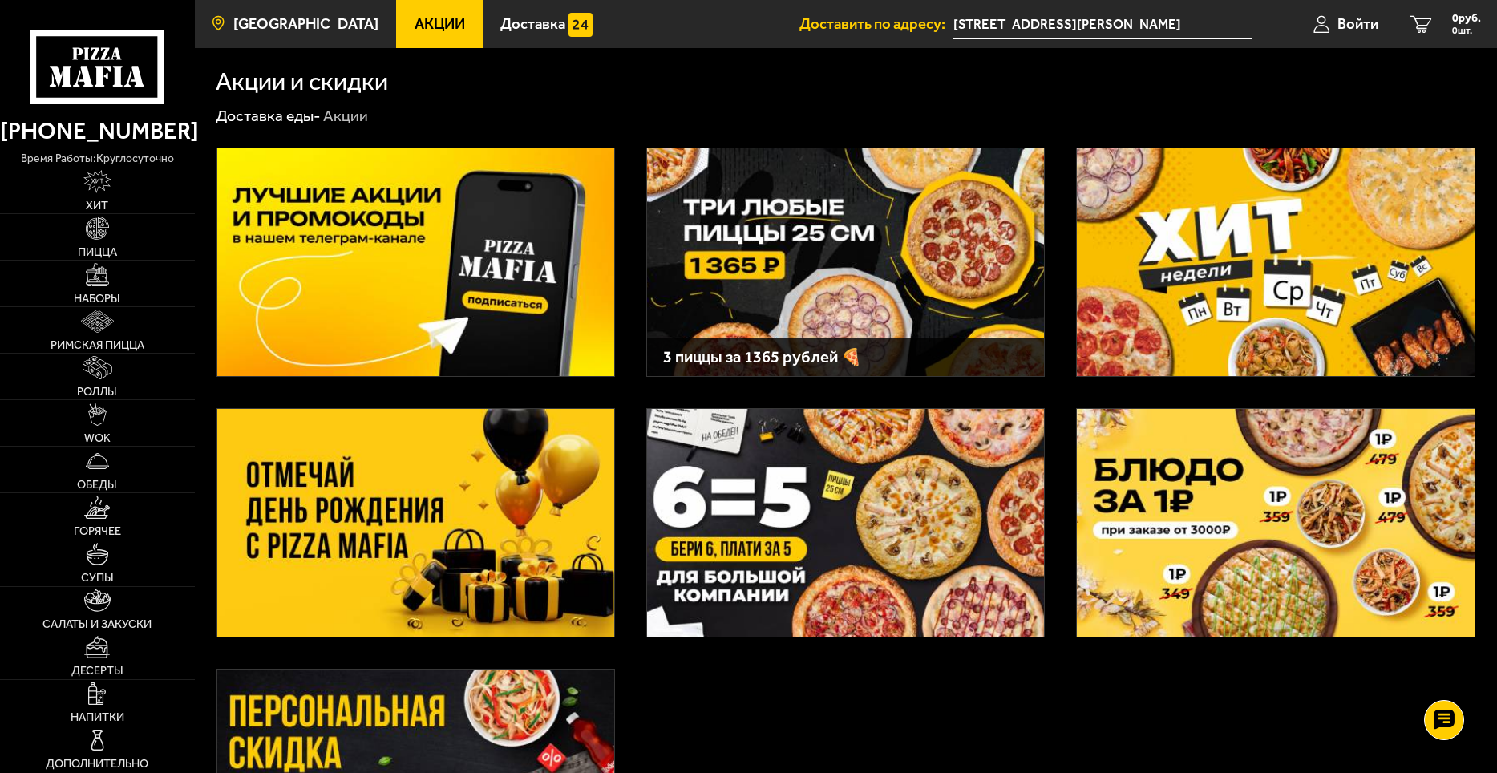
click at [306, 31] on span "[GEOGRAPHIC_DATA]" at bounding box center [305, 24] width 145 height 15
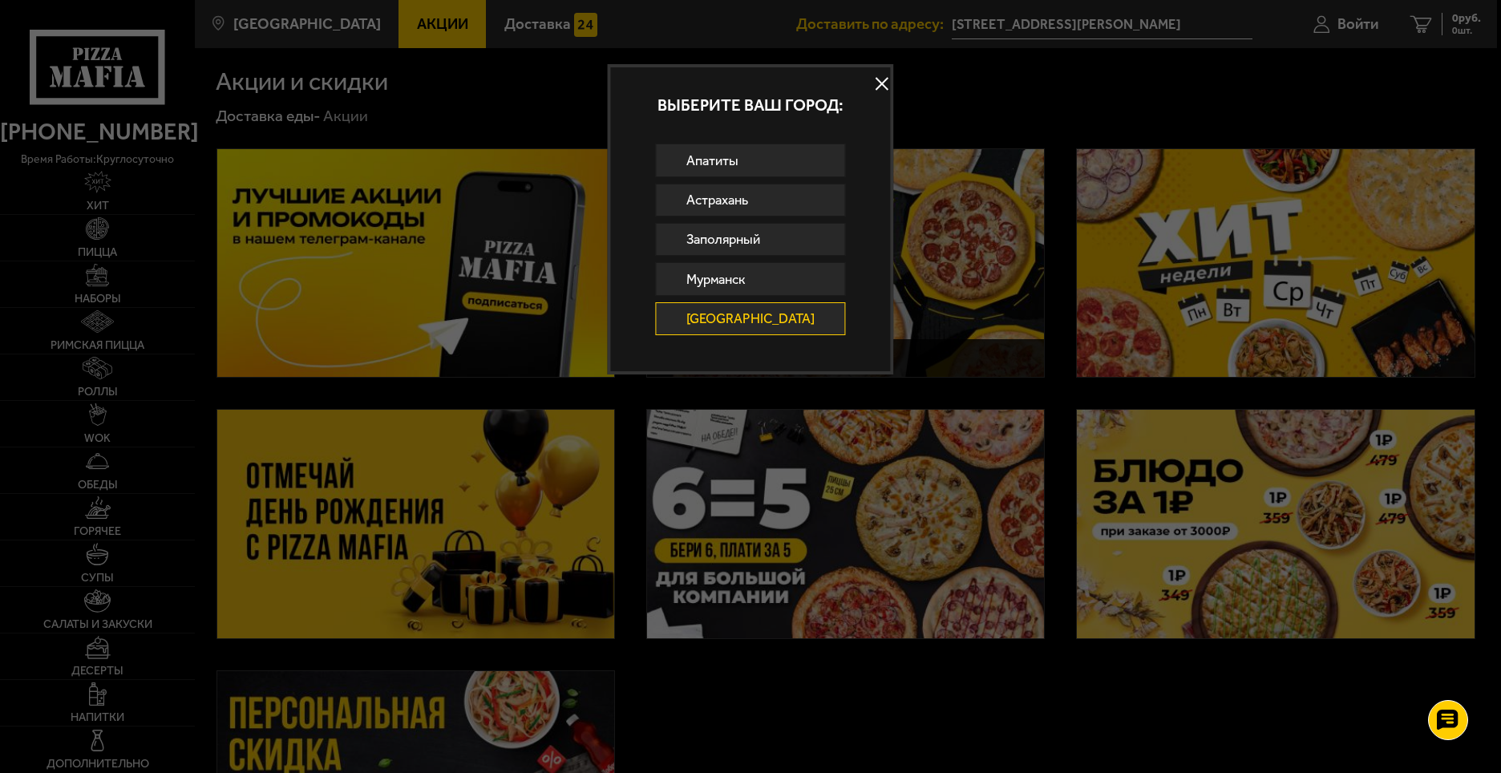
click at [871, 79] on button at bounding box center [882, 83] width 24 height 24
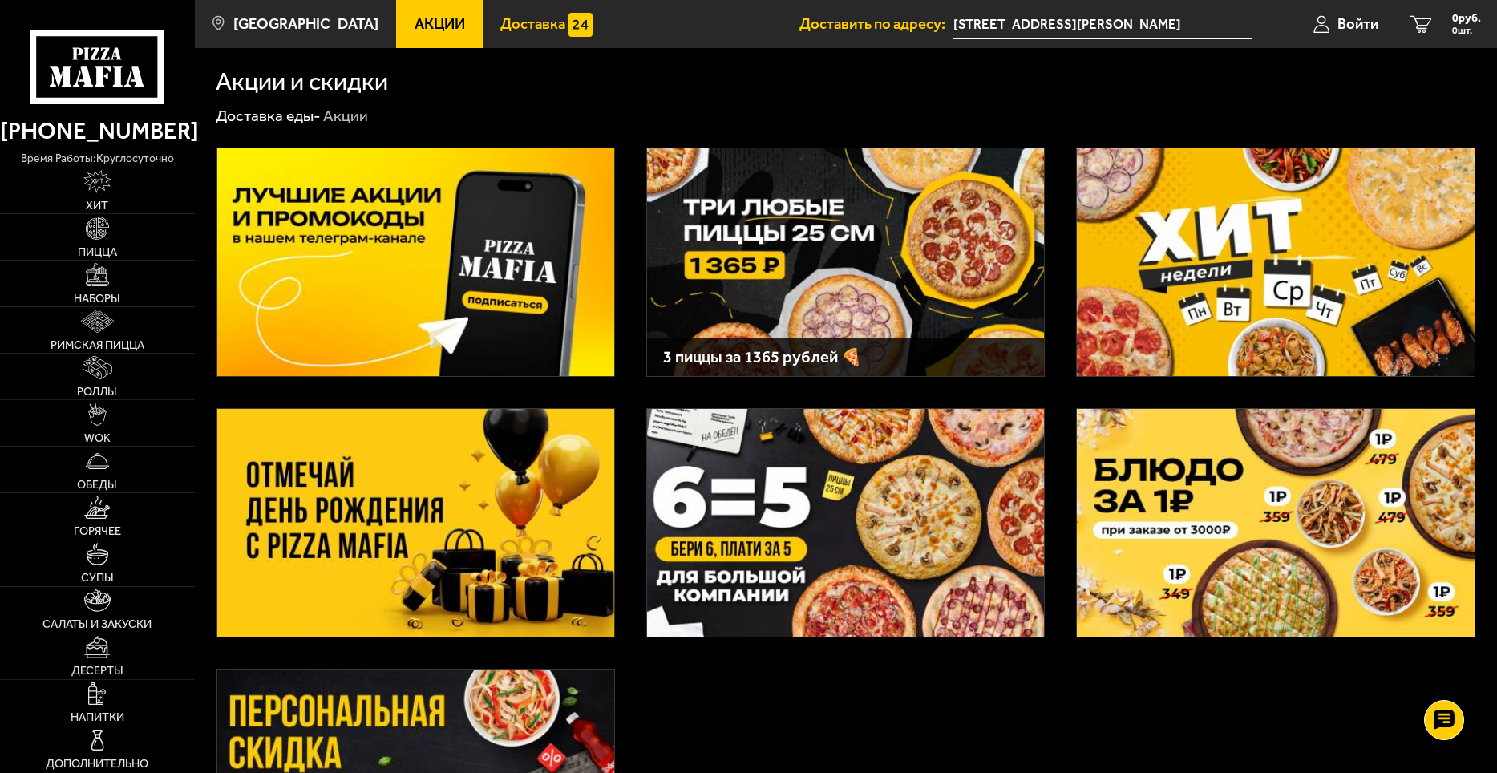
click at [513, 26] on span "Доставка" at bounding box center [532, 24] width 65 height 15
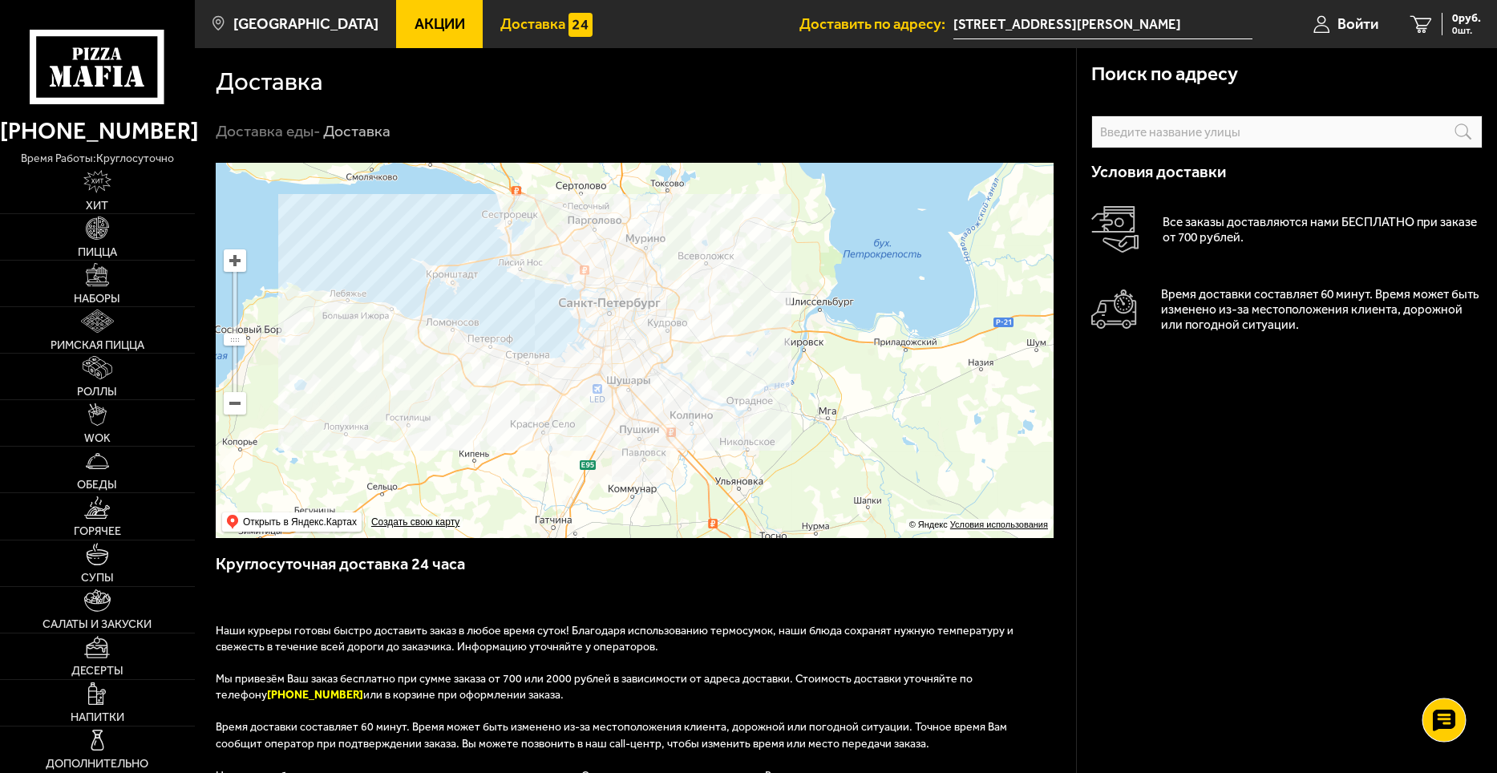
click at [1455, 716] on use at bounding box center [1443, 720] width 23 height 22
click at [293, 133] on link "Доставка еды -" at bounding box center [268, 131] width 105 height 18
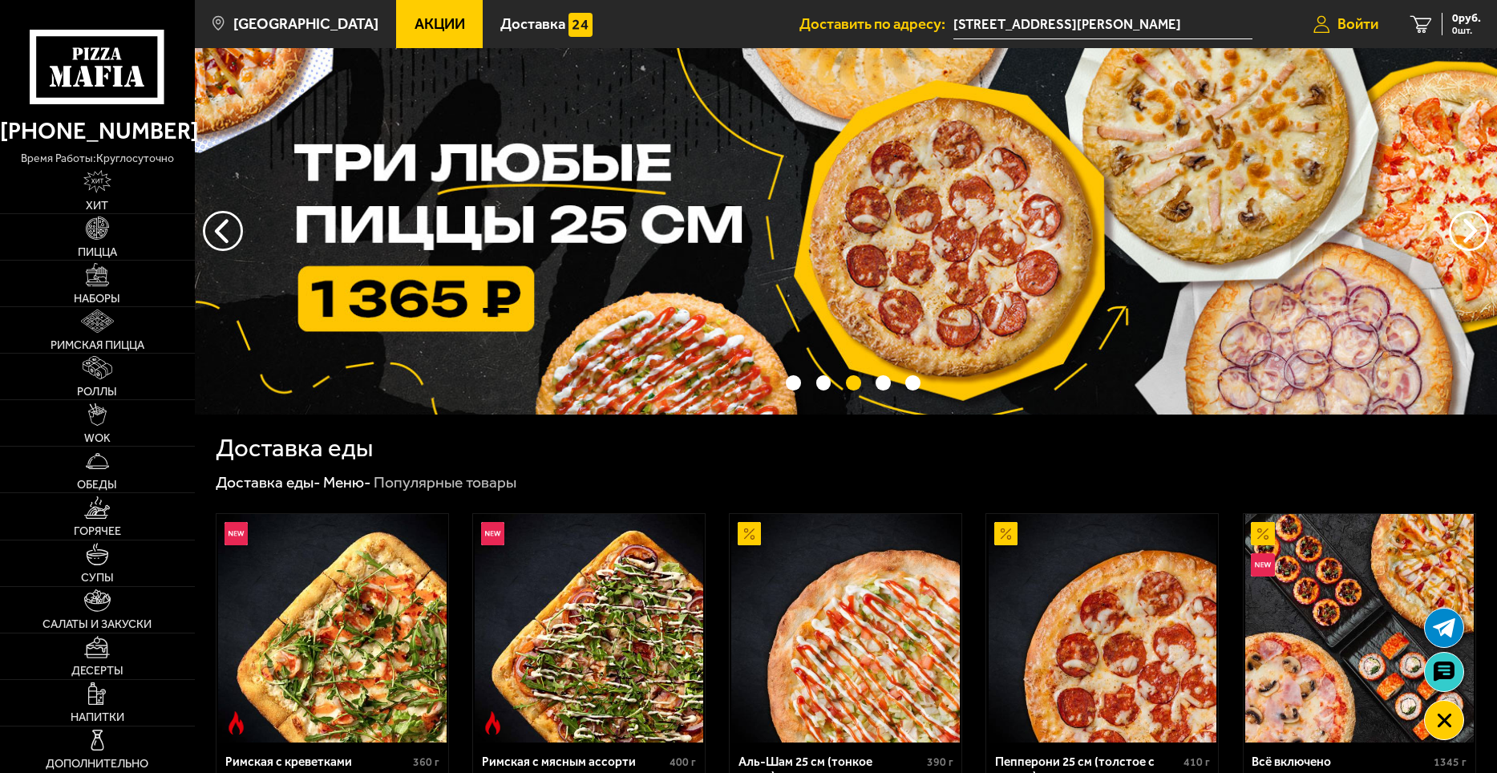
click at [1355, 27] on span "Войти" at bounding box center [1358, 24] width 41 height 15
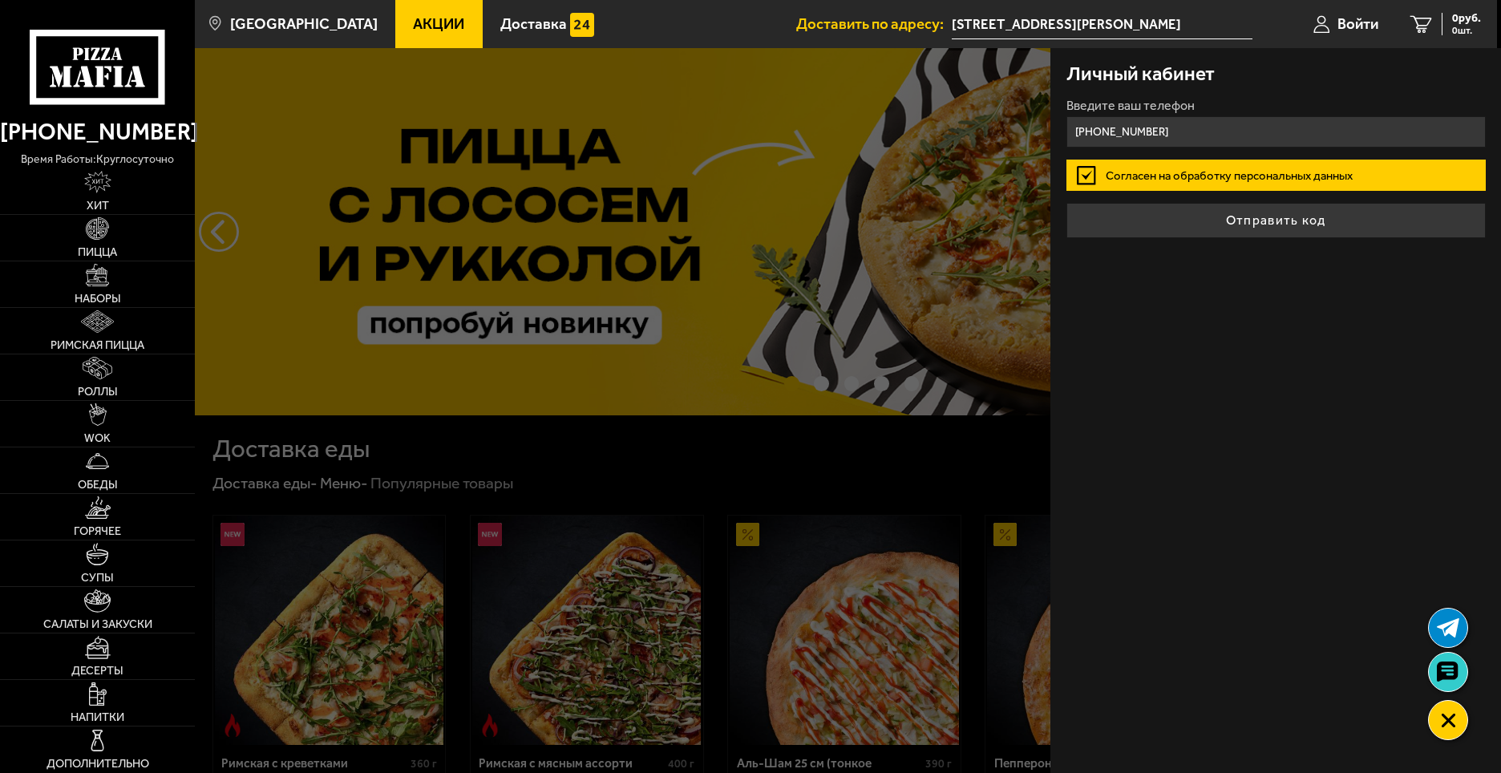
type input "[PHONE_NUMBER]"
click at [1201, 176] on label "Согласен на обработку персональных данных" at bounding box center [1276, 175] width 419 height 31
click at [0, 0] on input "Согласен на обработку персональных данных" at bounding box center [0, 0] width 0 height 0
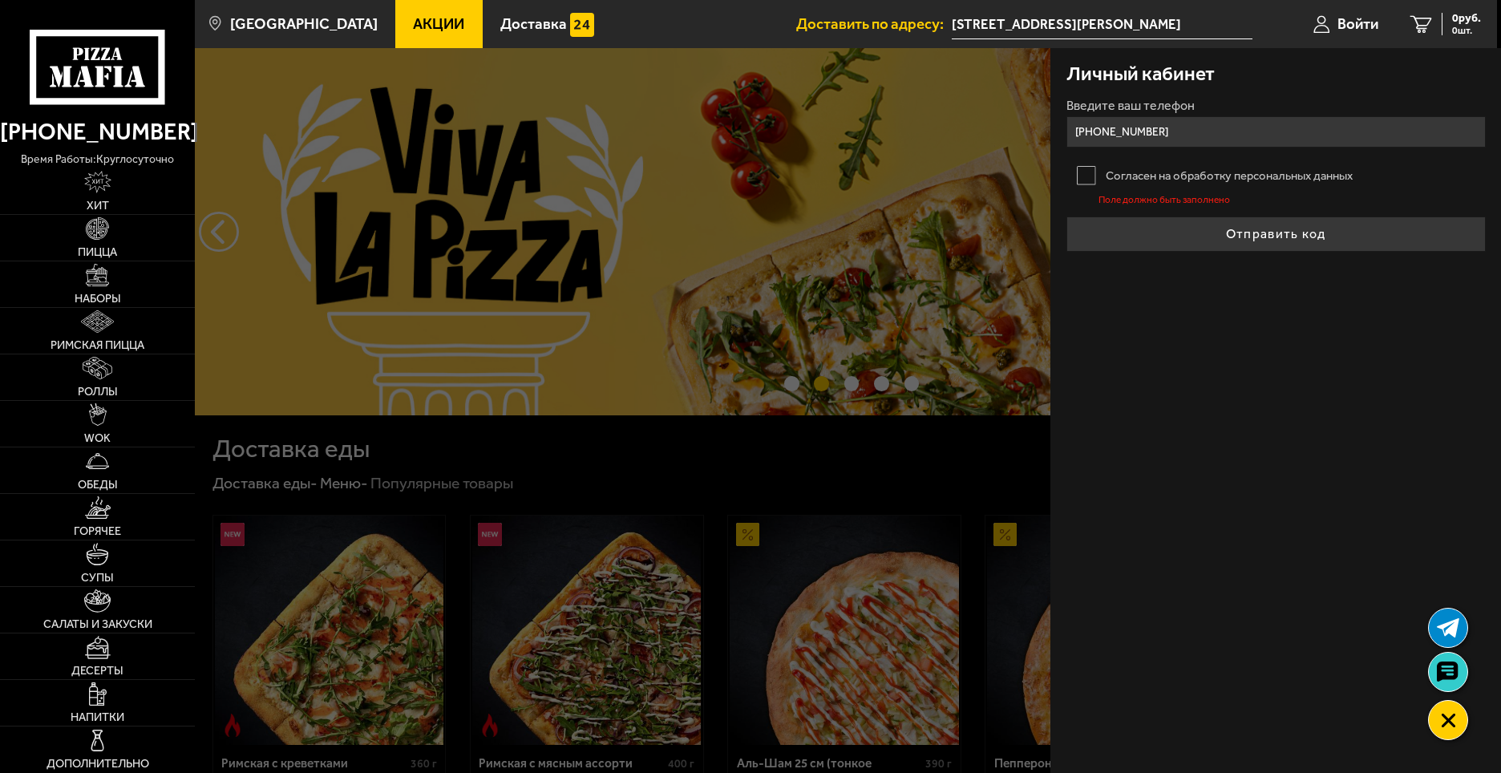
click at [1096, 174] on label "Согласен на обработку персональных данных" at bounding box center [1276, 175] width 419 height 31
click at [0, 0] on input "Согласен на обработку персональных данных" at bounding box center [0, 0] width 0 height 0
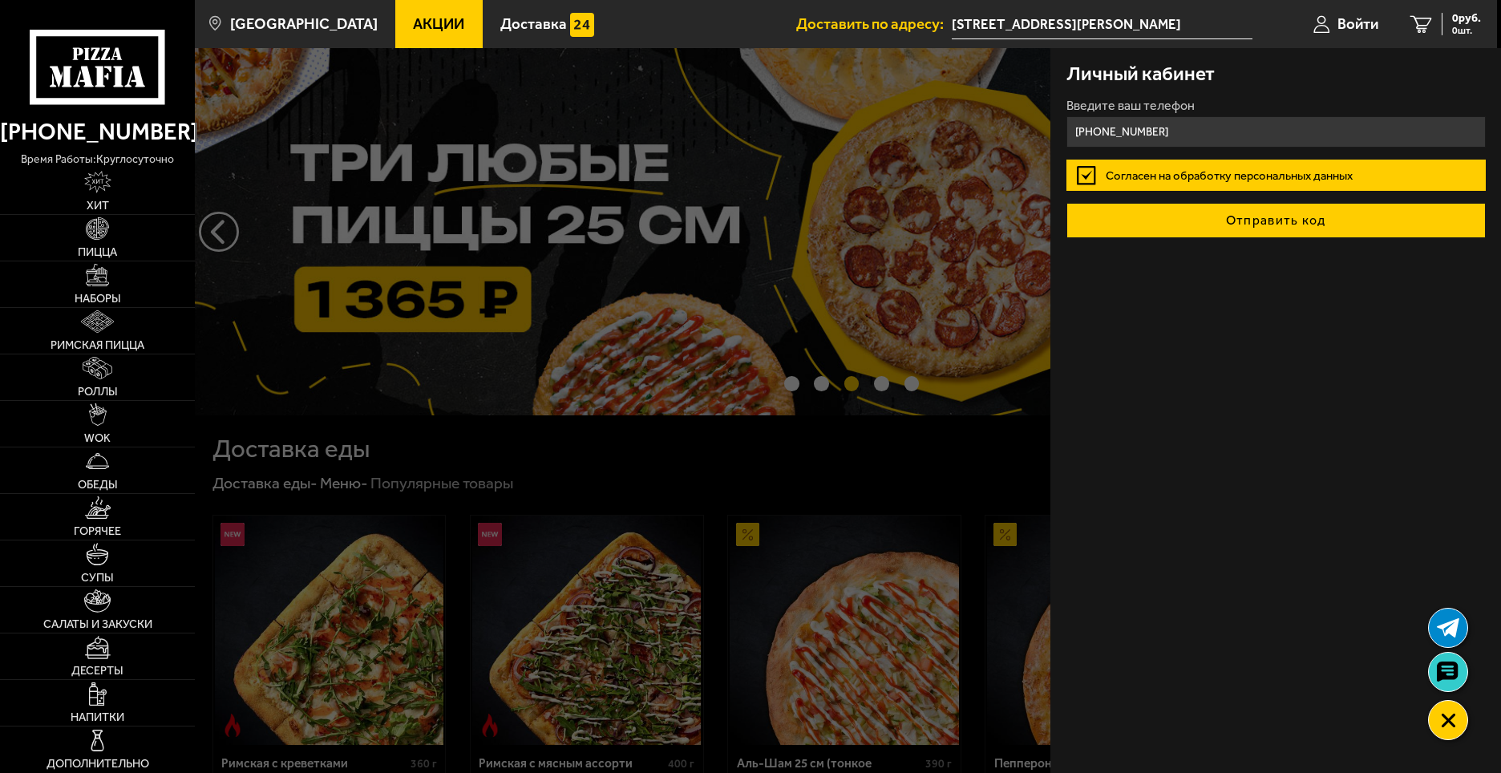
click at [1234, 219] on button "Отправить код" at bounding box center [1276, 220] width 419 height 35
